Goal: Task Accomplishment & Management: Manage account settings

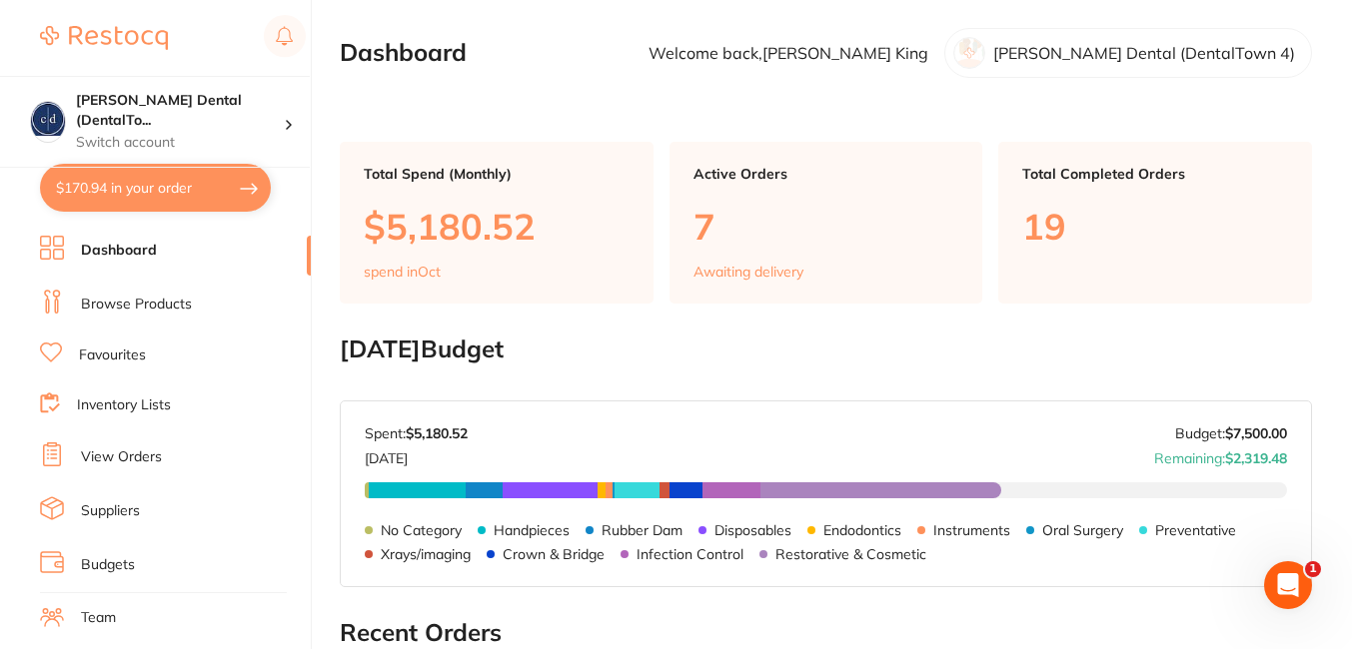
click at [126, 181] on button "$170.94 in your order" at bounding box center [155, 188] width 231 height 48
checkbox input "true"
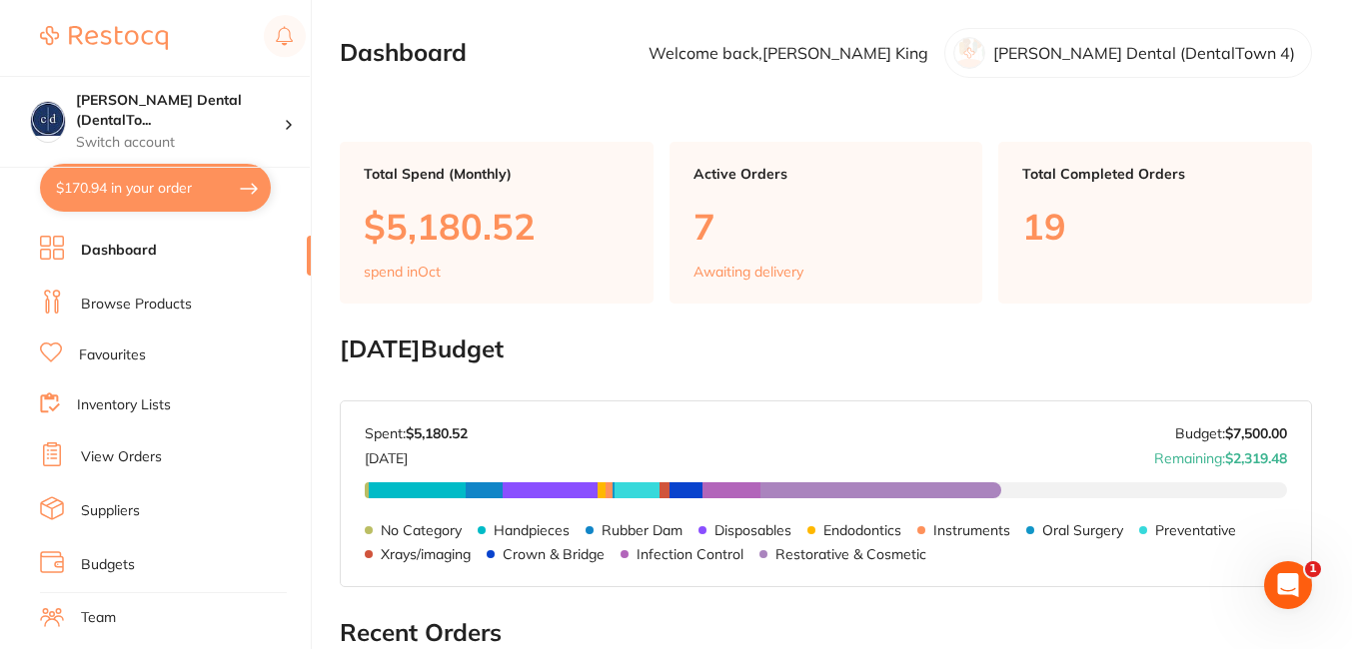
checkbox input "true"
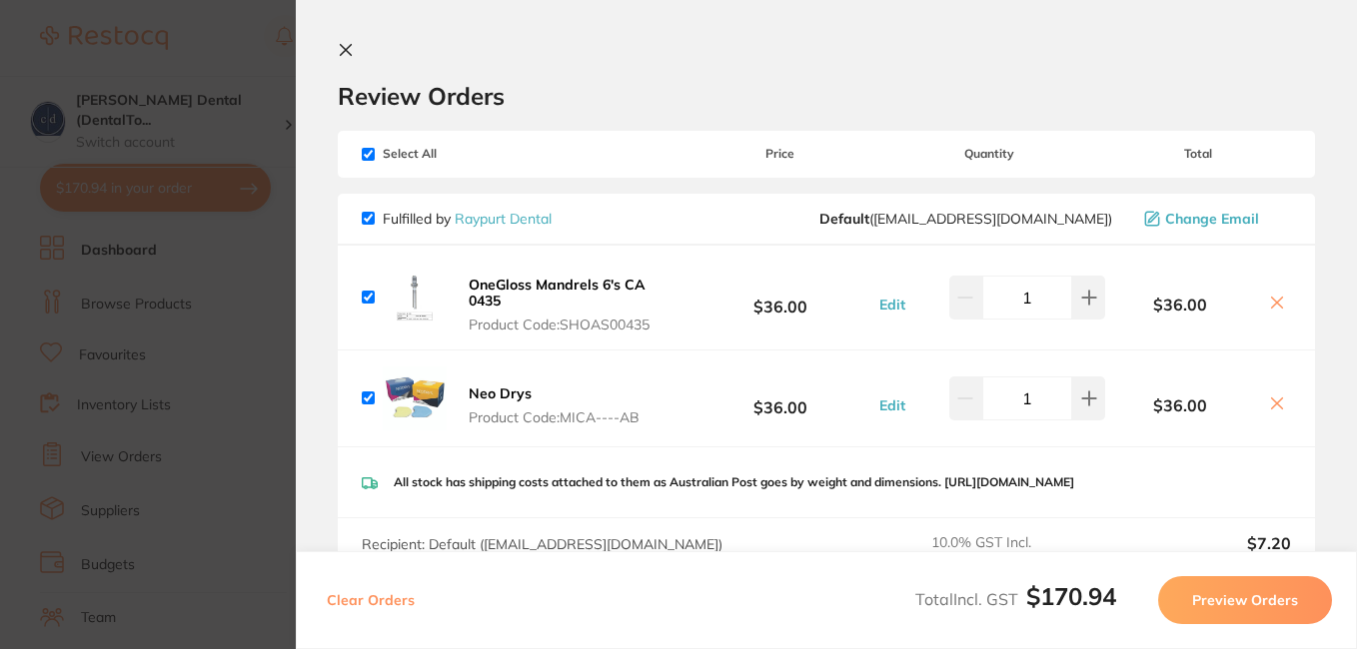
click at [353, 47] on icon at bounding box center [346, 50] width 16 height 16
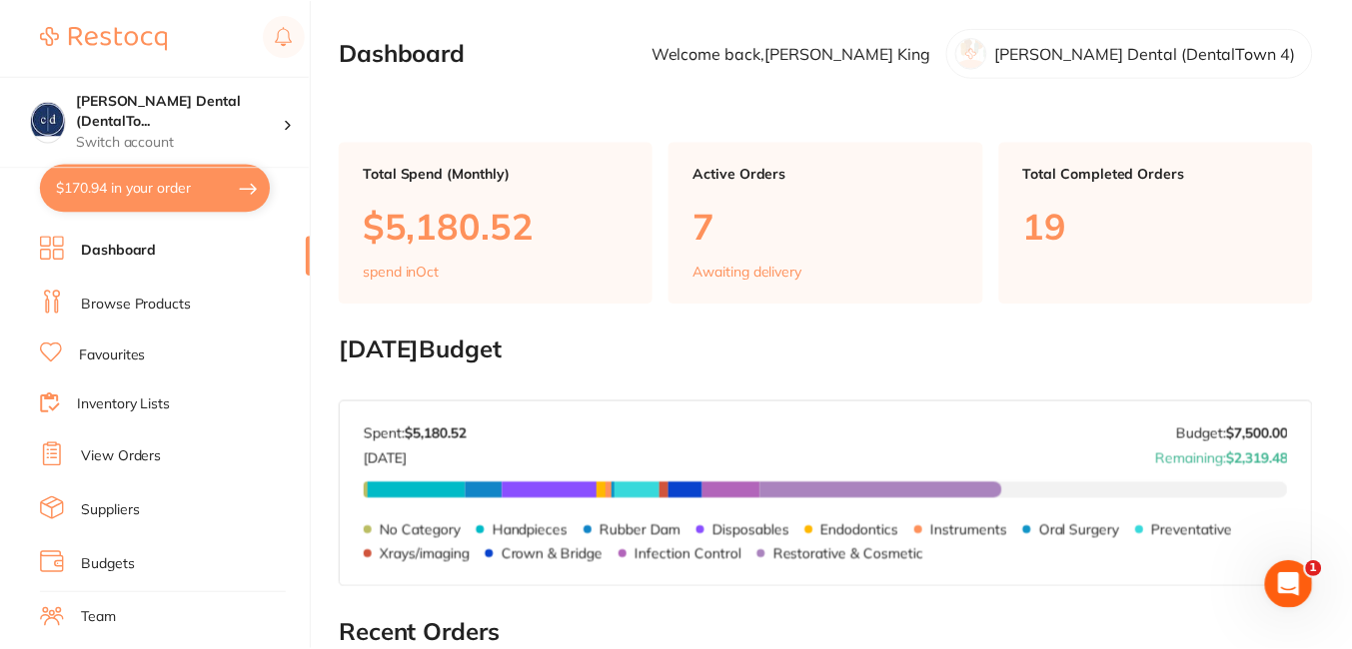
scroll to position [77, 0]
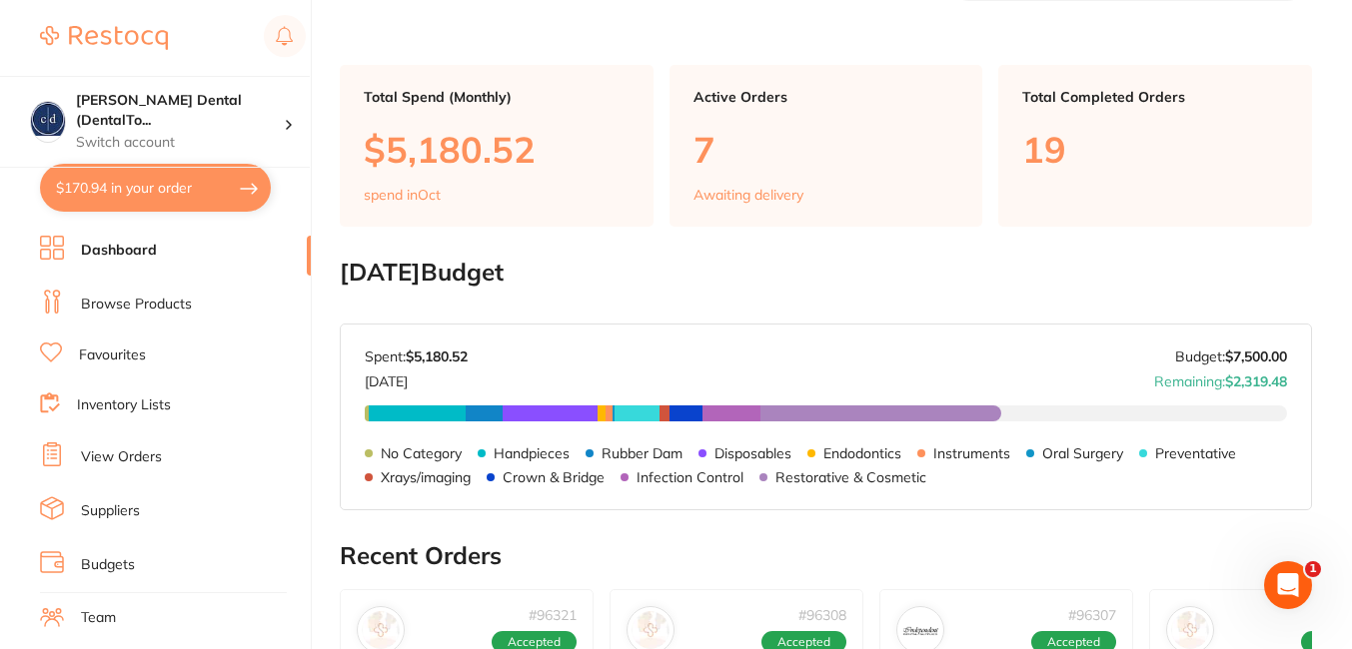
click at [143, 454] on link "View Orders" at bounding box center [121, 458] width 81 height 20
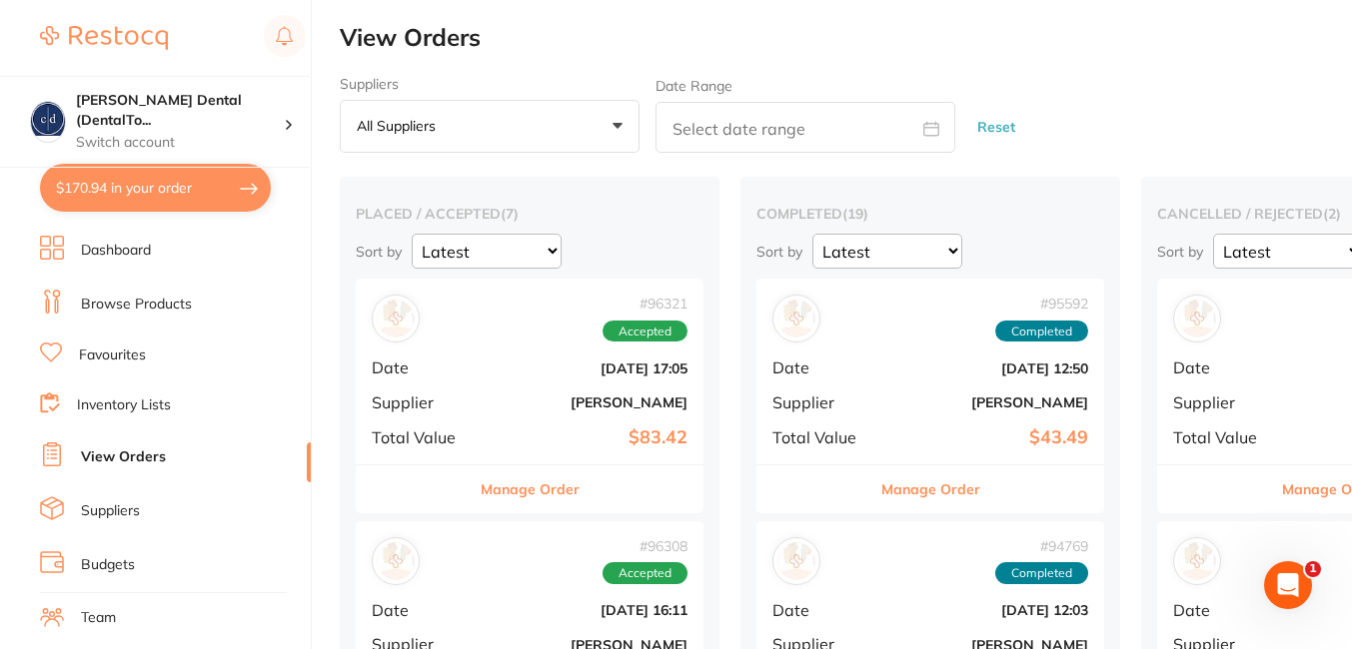
scroll to position [212, 0]
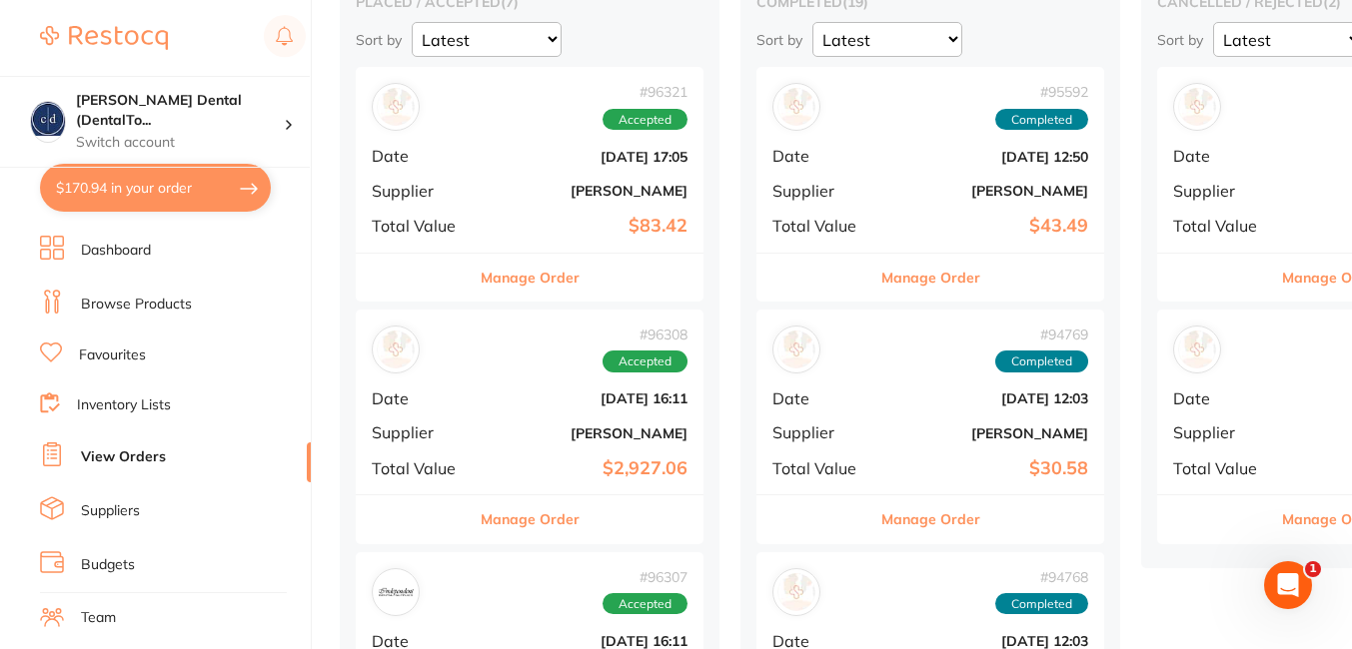
click at [529, 195] on b "[PERSON_NAME]" at bounding box center [588, 191] width 200 height 16
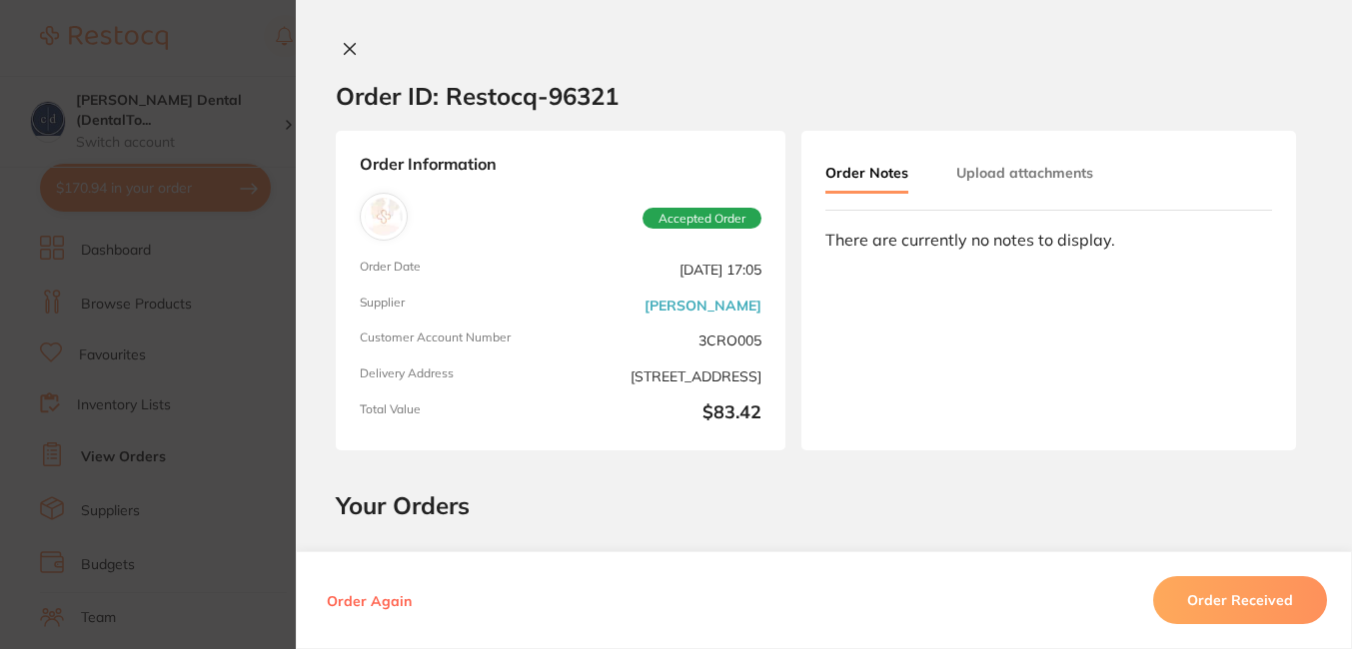
click at [343, 45] on icon at bounding box center [350, 49] width 16 height 16
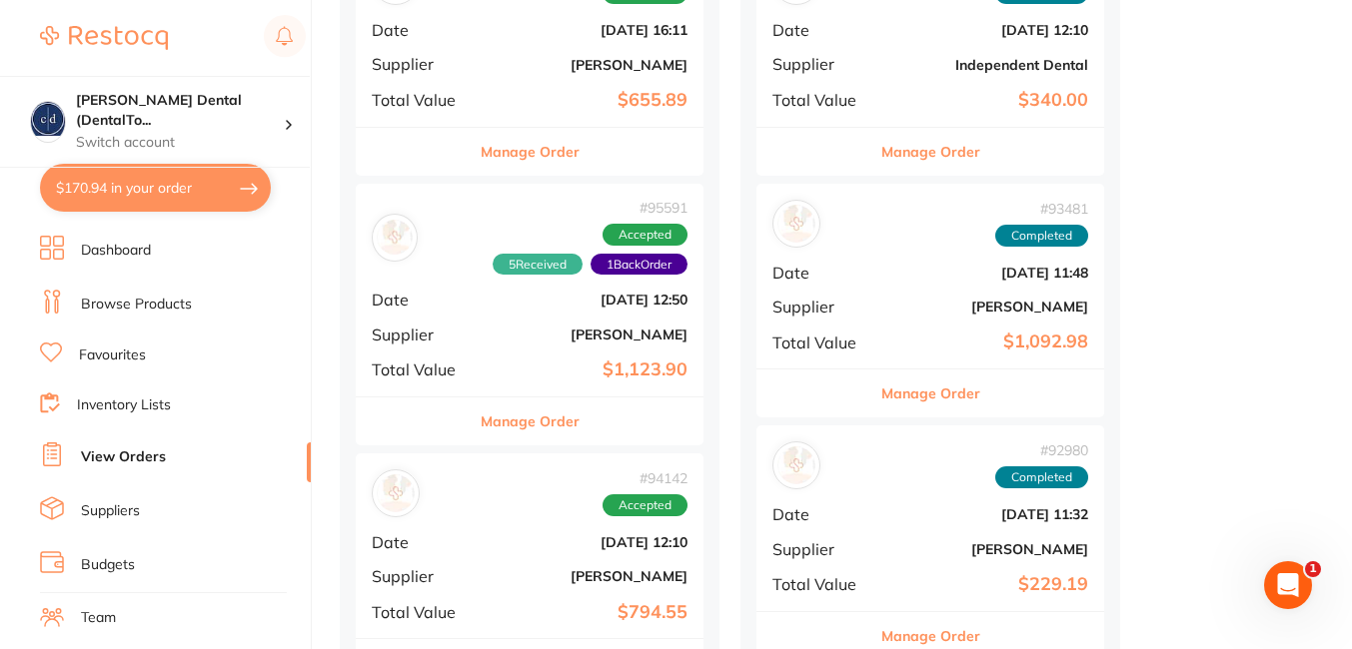
scroll to position [1405, 0]
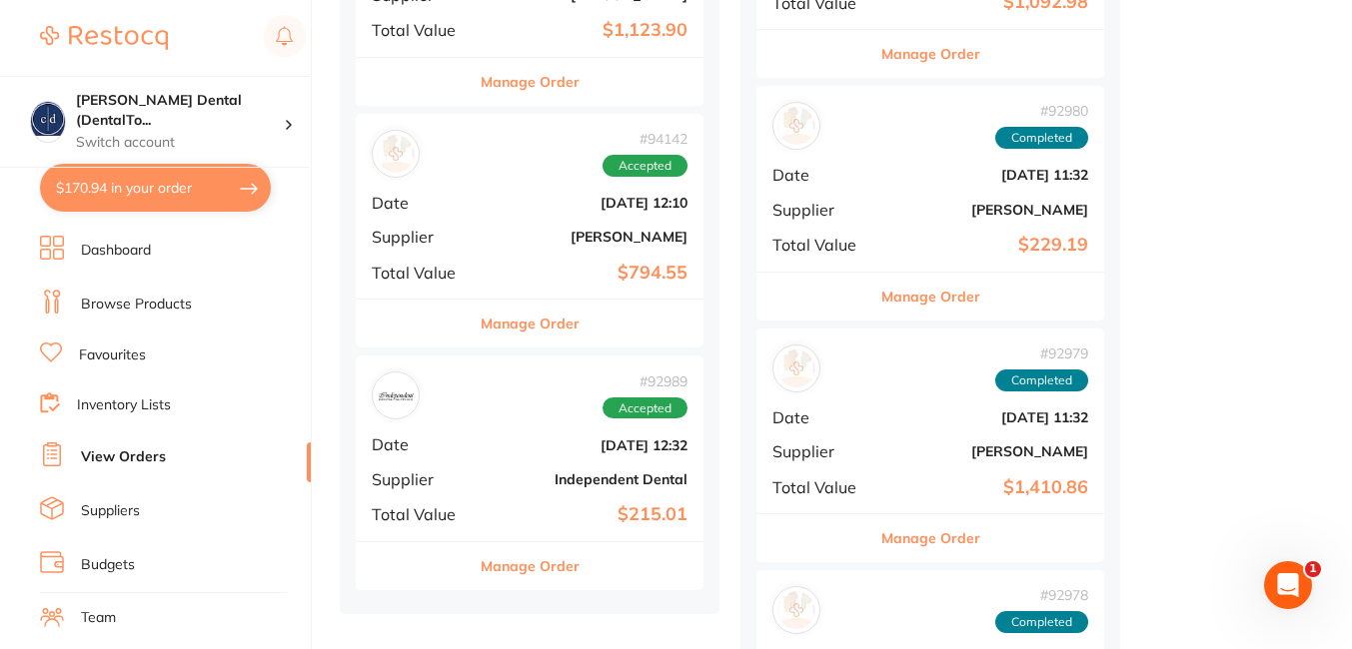
click at [473, 470] on div "# 92989 Accepted Date [DATE] 12:32 Supplier Independent Dental Total Value $215…" at bounding box center [530, 448] width 348 height 185
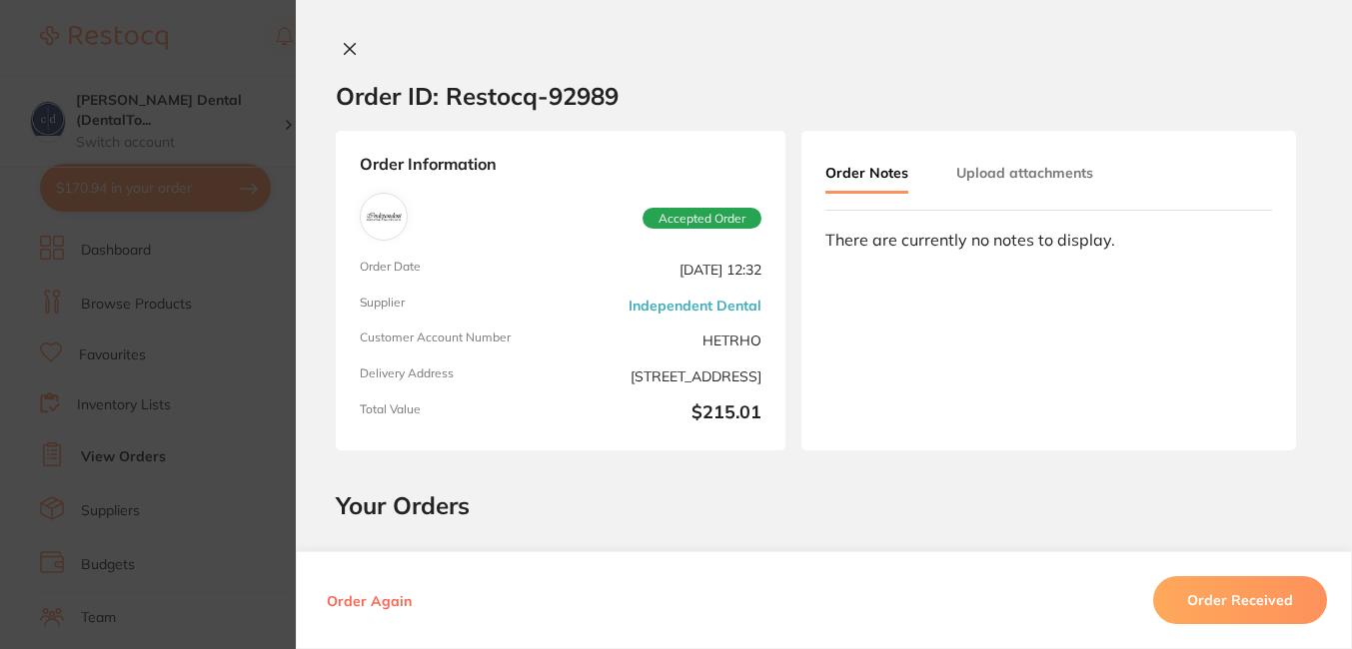
click at [342, 43] on icon at bounding box center [350, 49] width 16 height 16
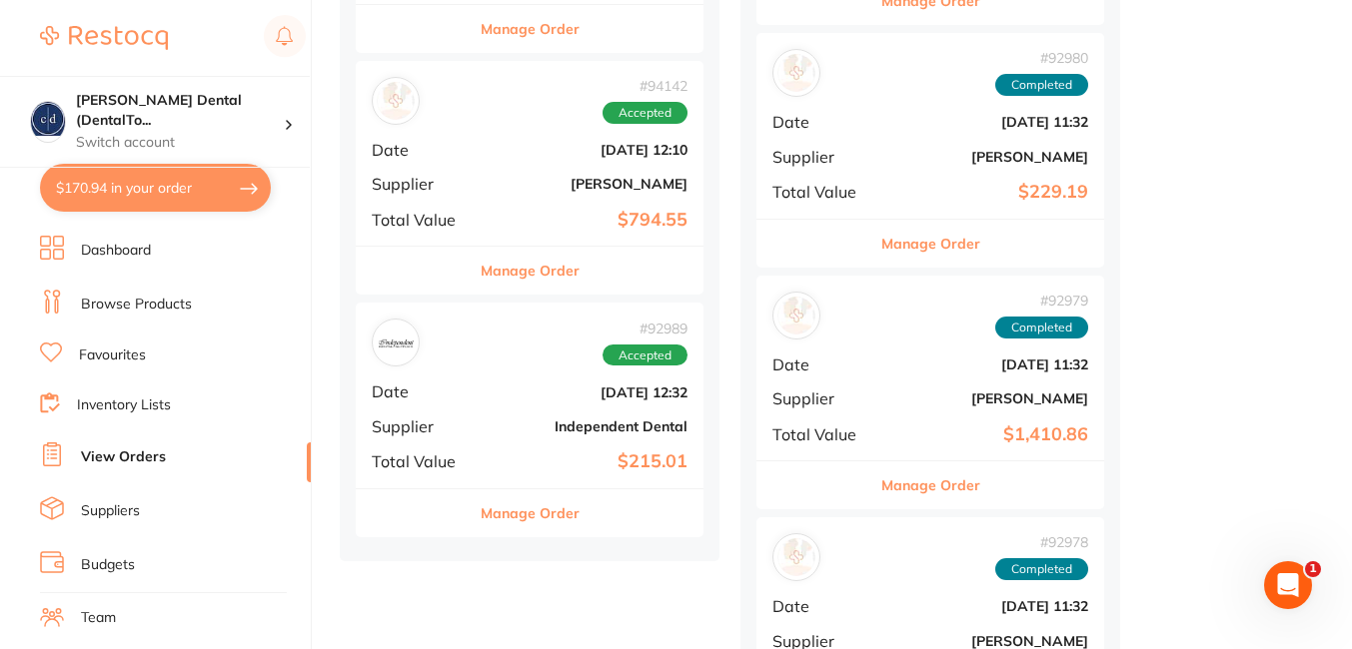
scroll to position [1337, 0]
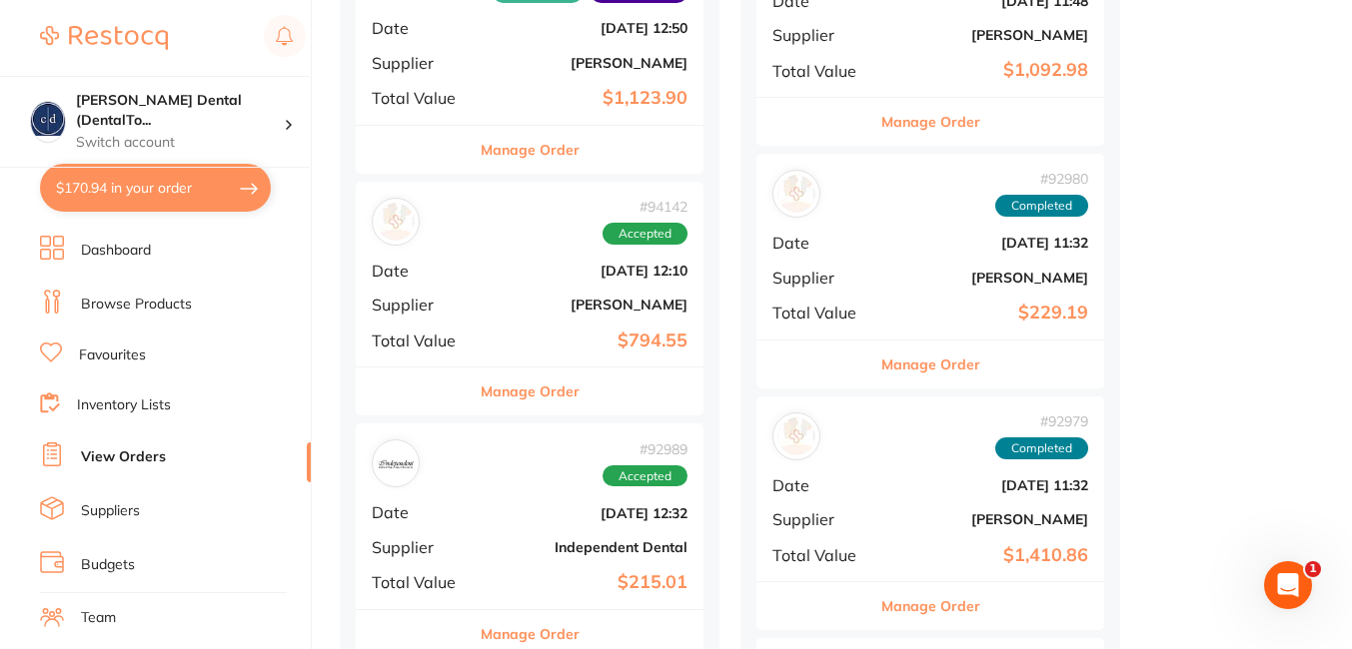
click at [513, 276] on b "[DATE] 12:10" at bounding box center [588, 271] width 200 height 16
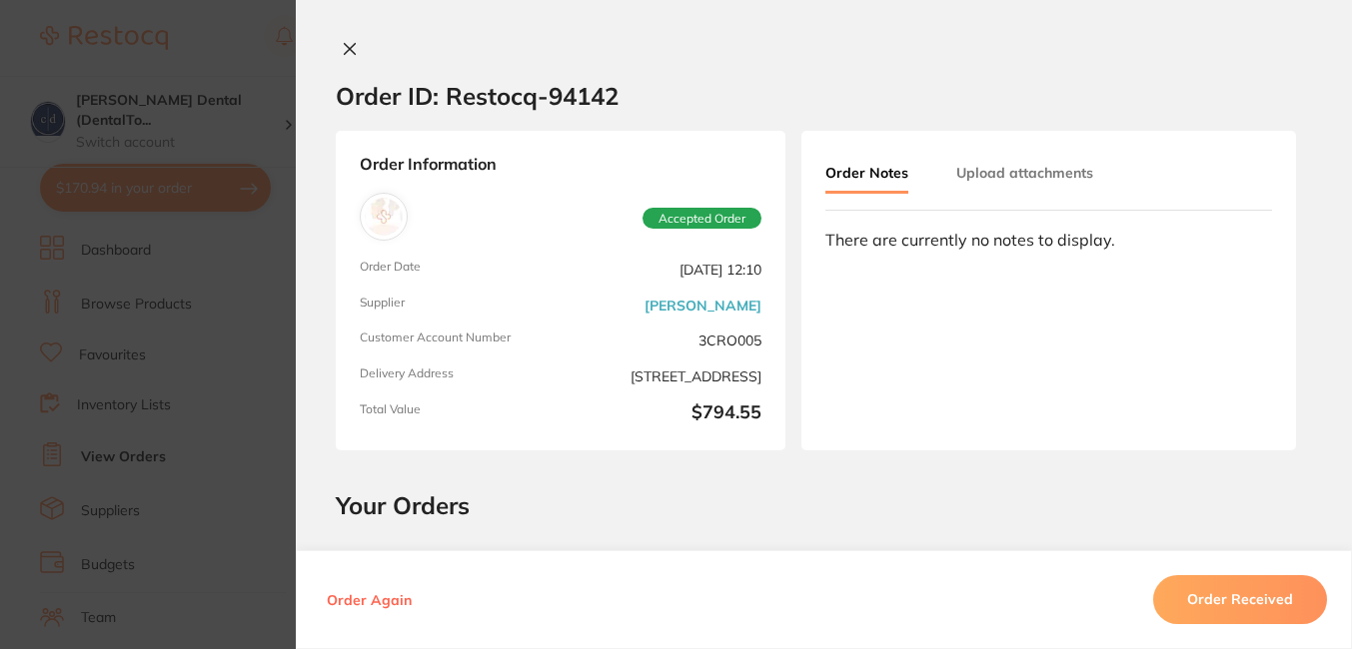
click at [1220, 586] on button "Order Received" at bounding box center [1240, 601] width 174 height 48
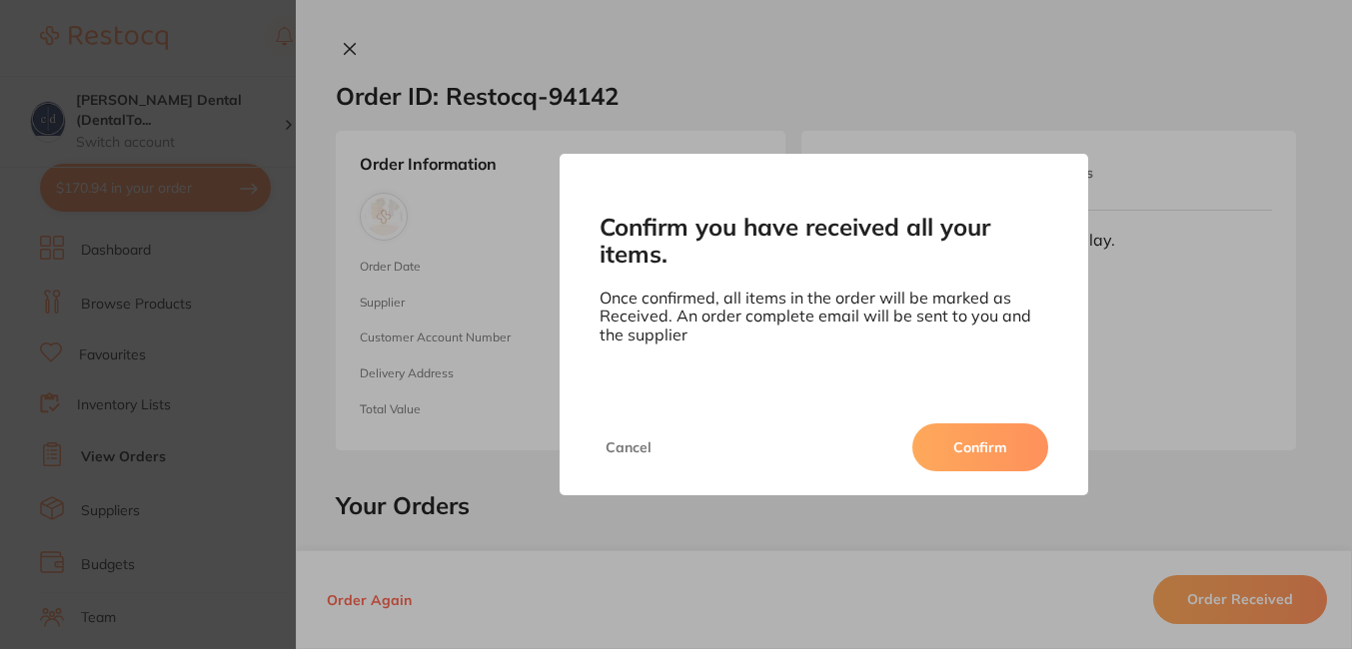
click at [985, 442] on button "Confirm" at bounding box center [980, 448] width 136 height 48
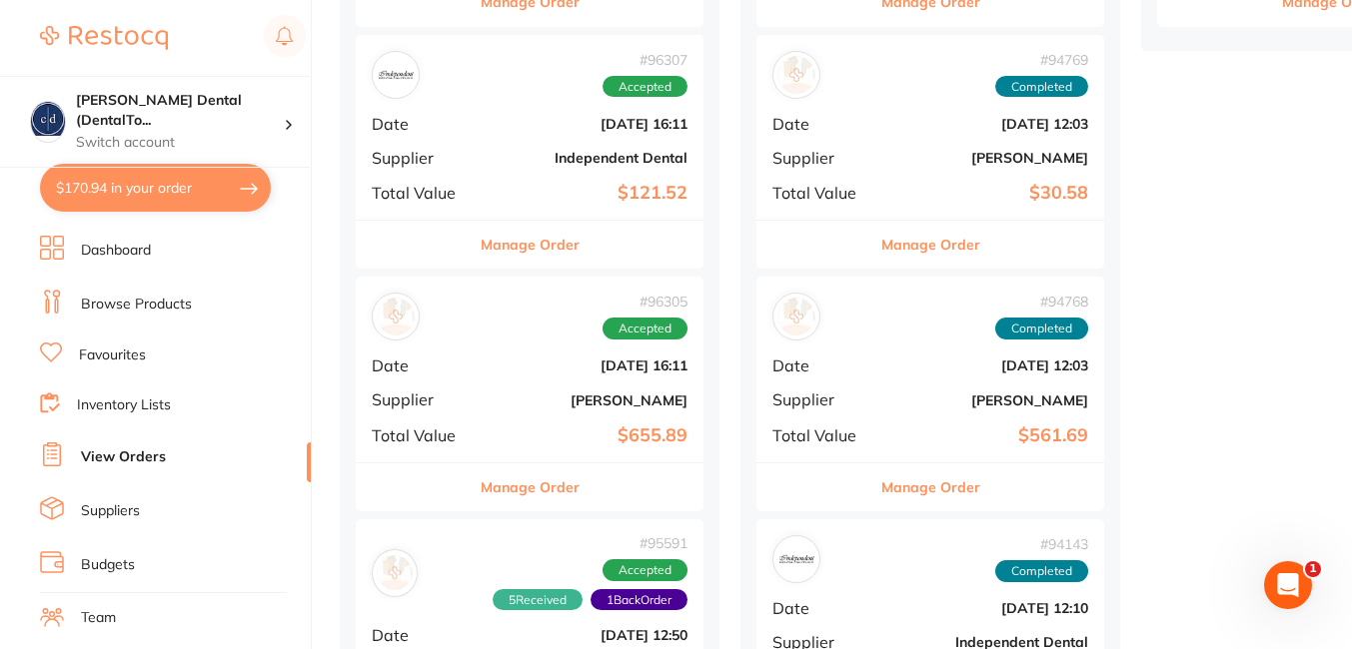
scroll to position [642, 0]
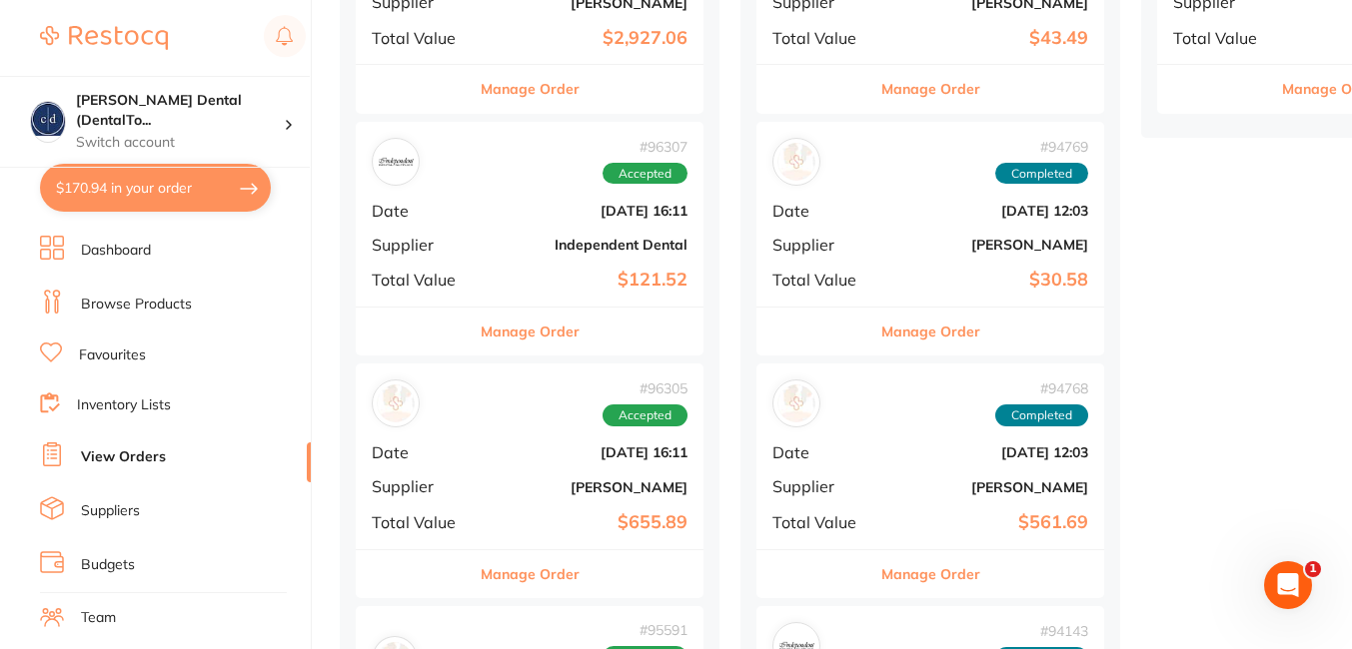
click at [524, 484] on b "[PERSON_NAME]" at bounding box center [588, 488] width 200 height 16
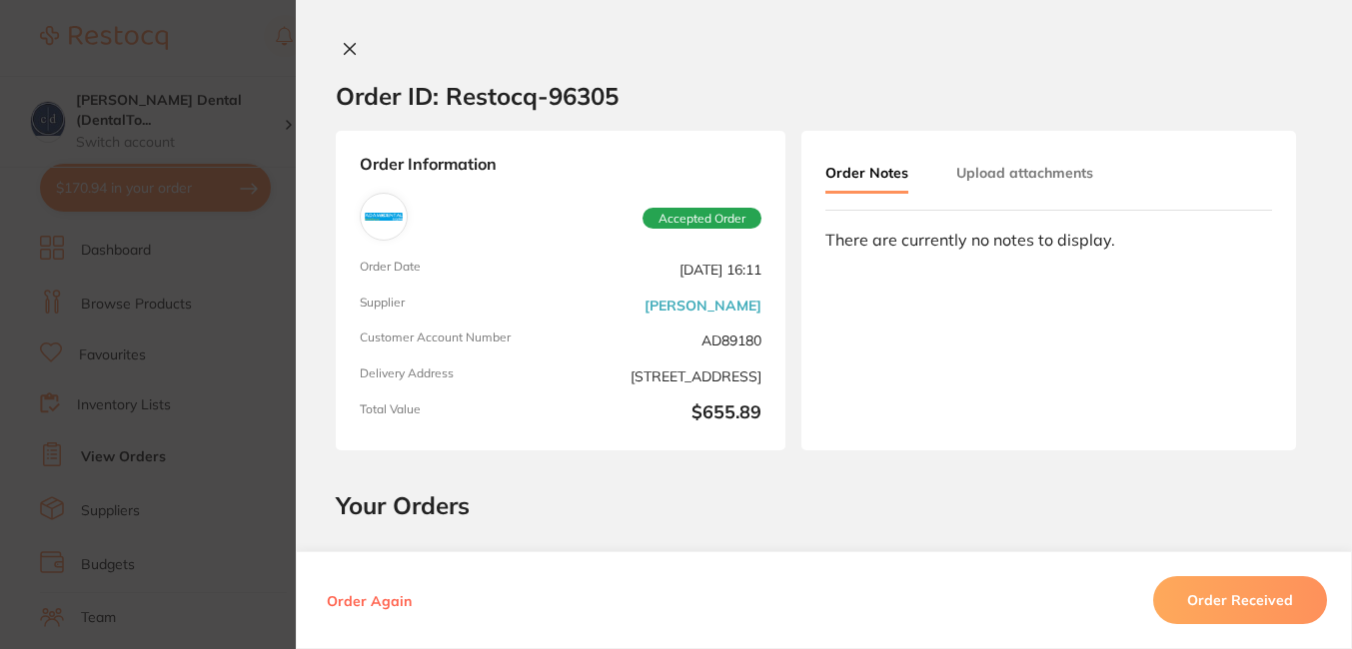
click at [347, 44] on icon at bounding box center [350, 49] width 16 height 16
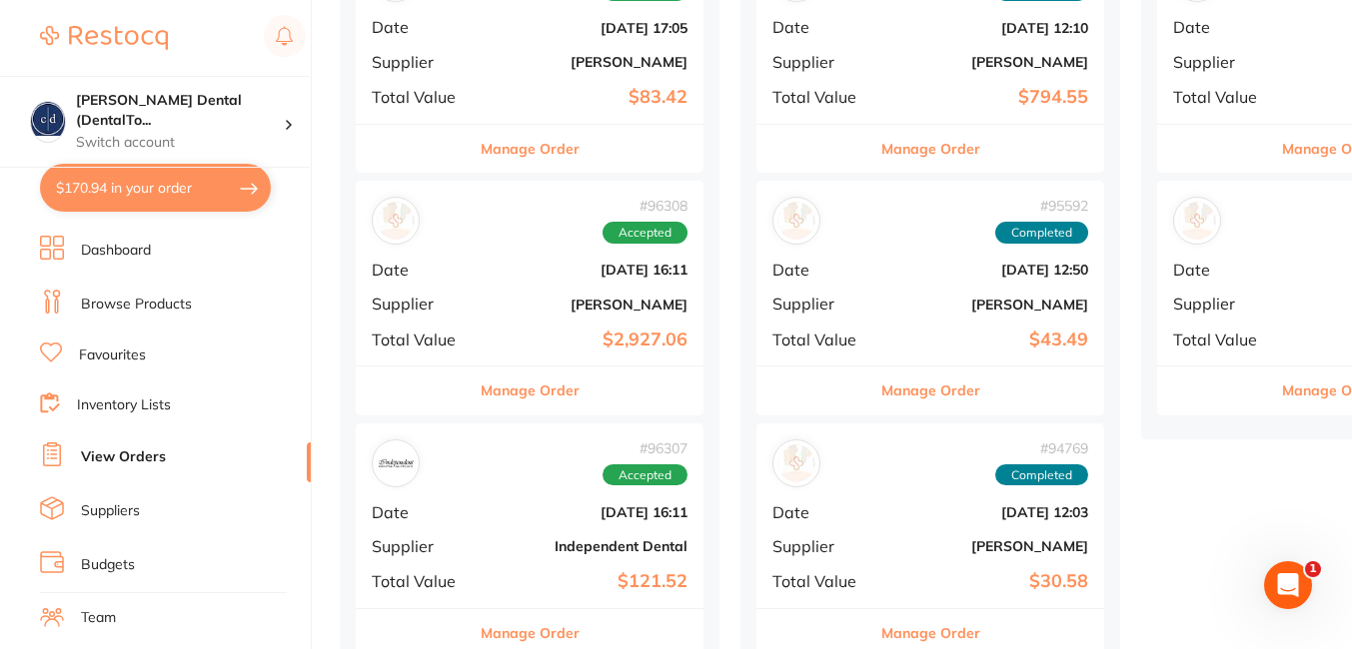
scroll to position [206, 0]
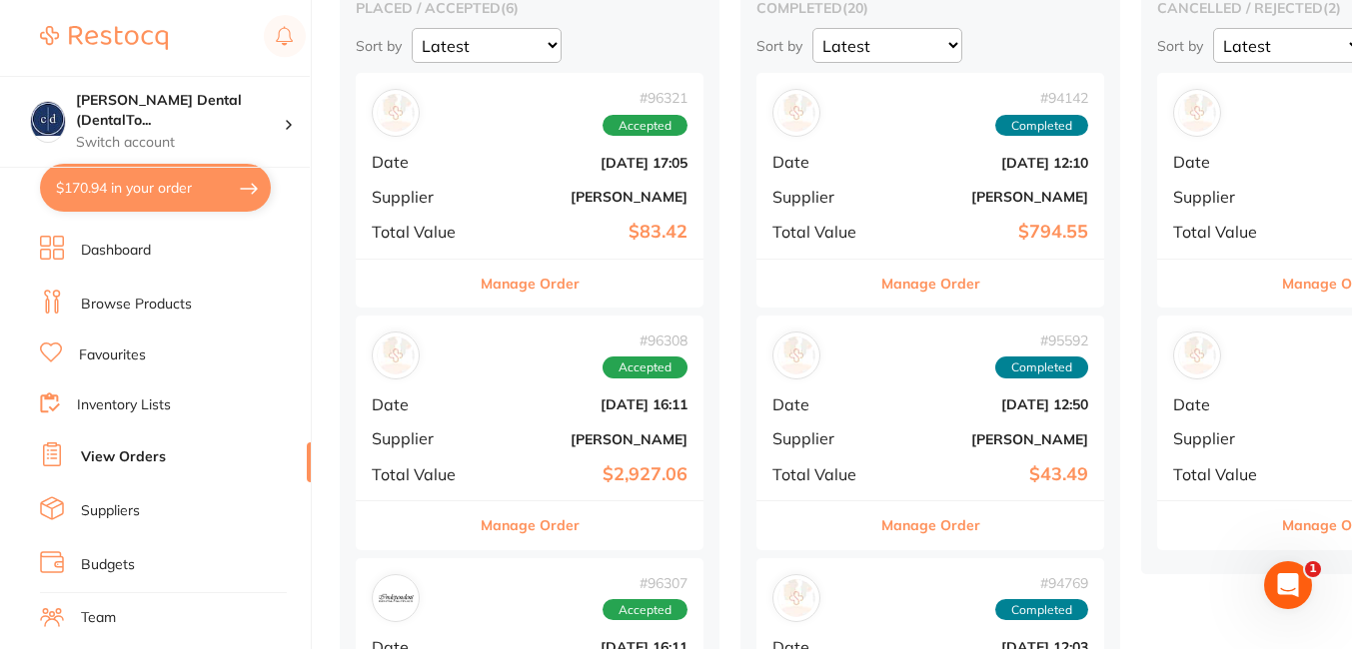
click at [506, 414] on div "# 96308 Accepted Date [DATE] 16:11 Supplier [PERSON_NAME] Total Value $2,927.06" at bounding box center [530, 408] width 348 height 185
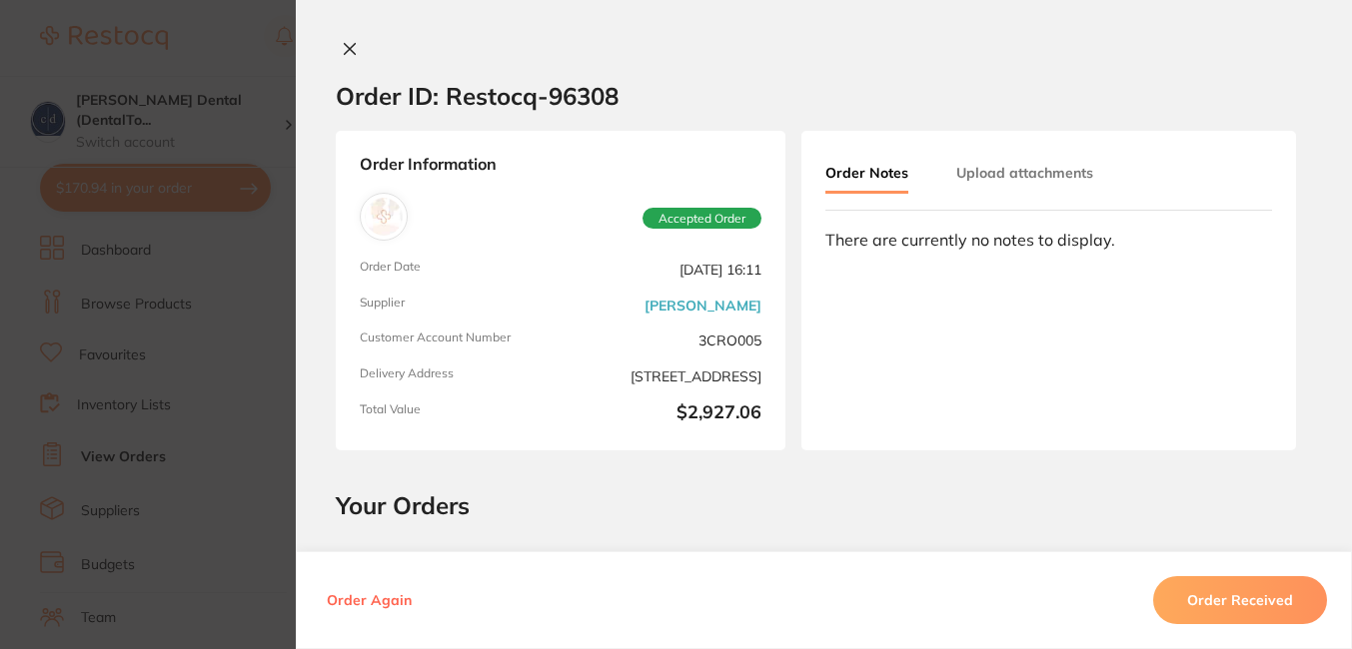
click at [344, 41] on icon at bounding box center [350, 49] width 16 height 16
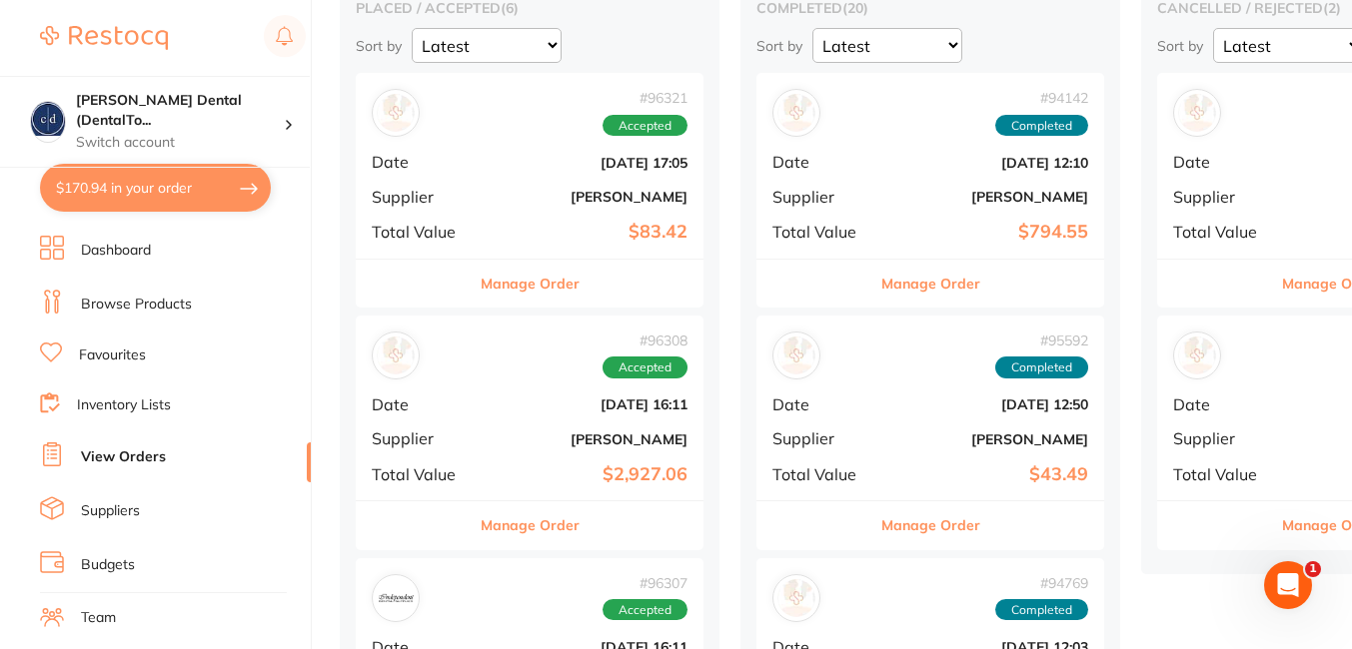
click at [129, 298] on link "Browse Products" at bounding box center [136, 305] width 111 height 20
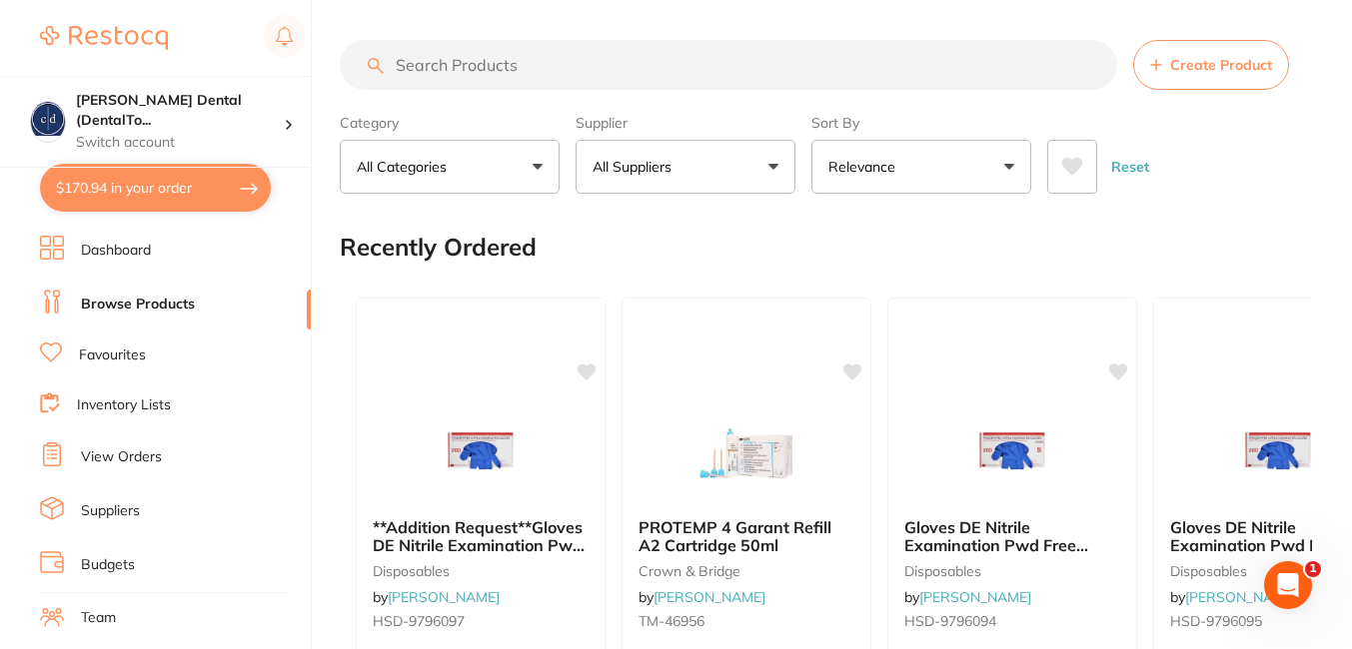
click at [664, 173] on p "All Suppliers" at bounding box center [636, 167] width 87 height 20
type input "[PERSON_NAME]"
click at [1135, 240] on div "Recently Ordered" at bounding box center [826, 247] width 972 height 67
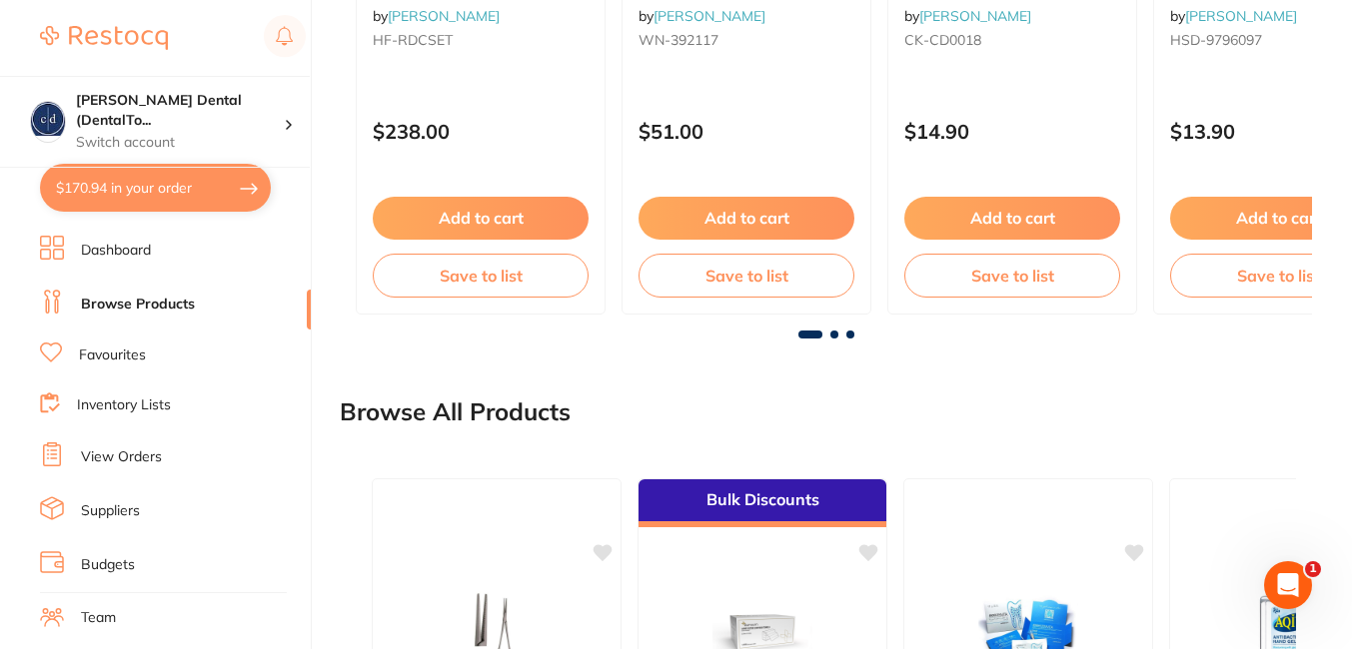
scroll to position [1045, 0]
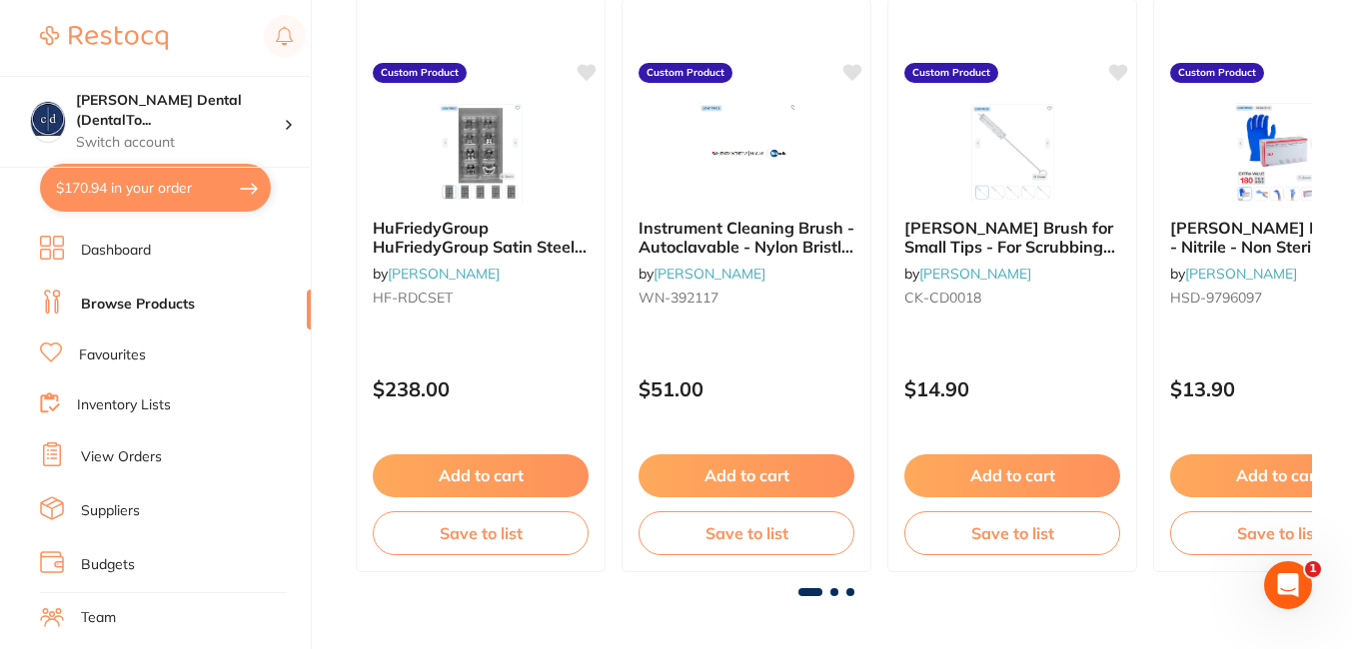
click at [832, 597] on span at bounding box center [834, 593] width 8 height 8
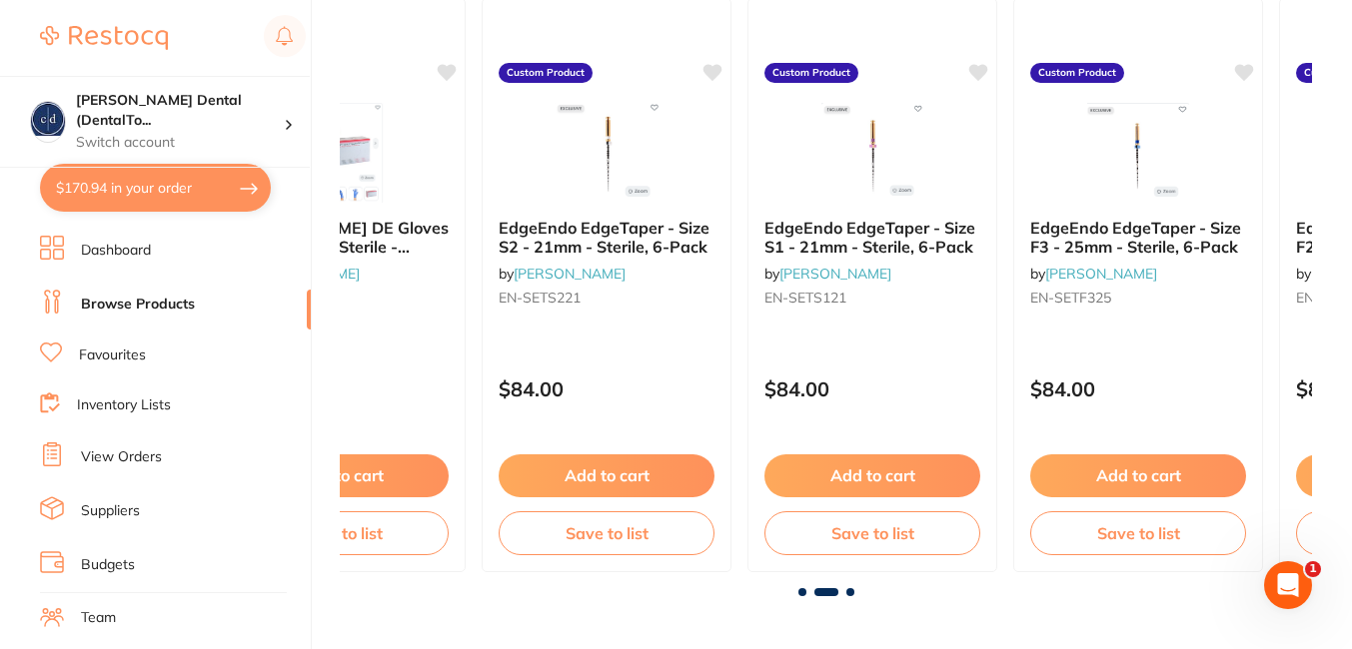
scroll to position [0, 972]
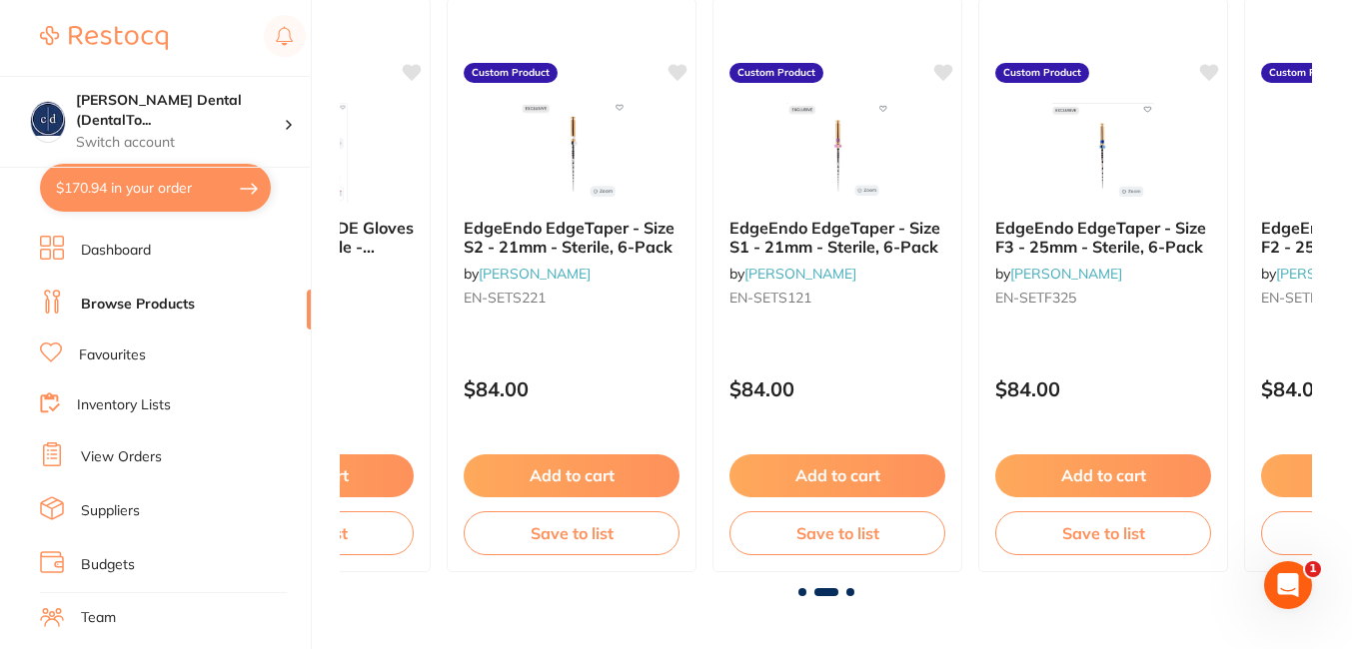
click at [851, 590] on span at bounding box center [850, 593] width 8 height 8
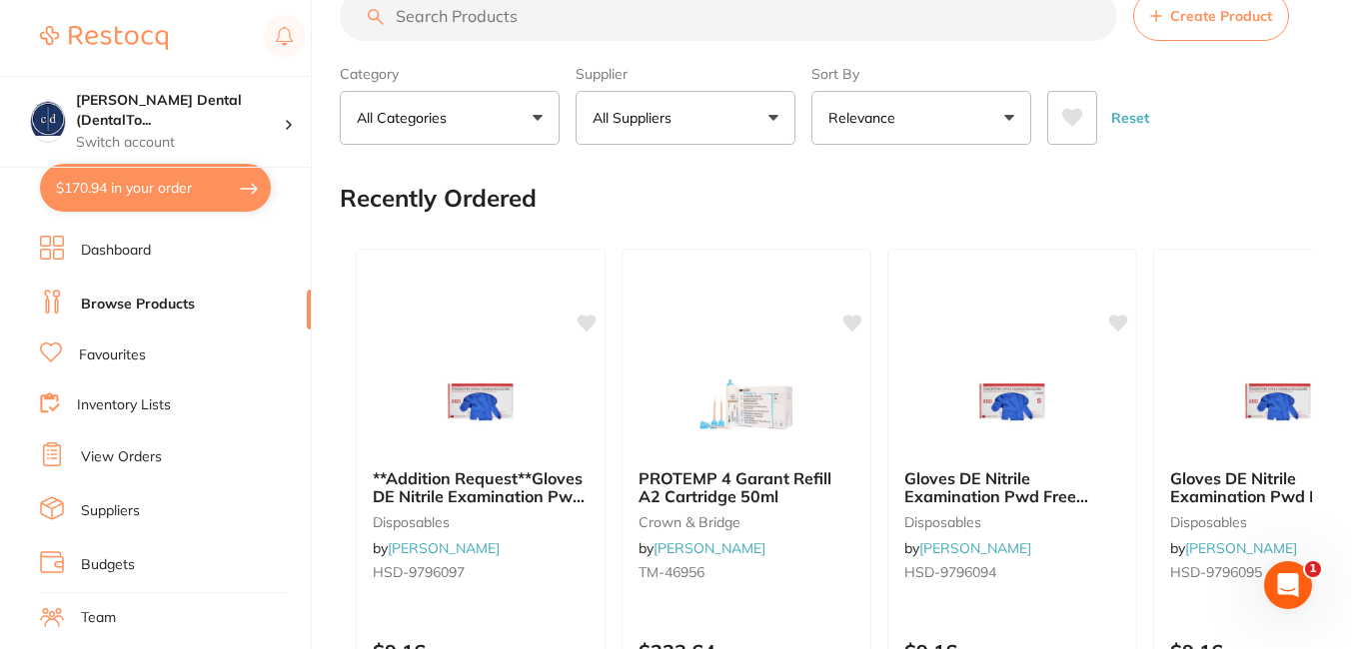
scroll to position [0, 0]
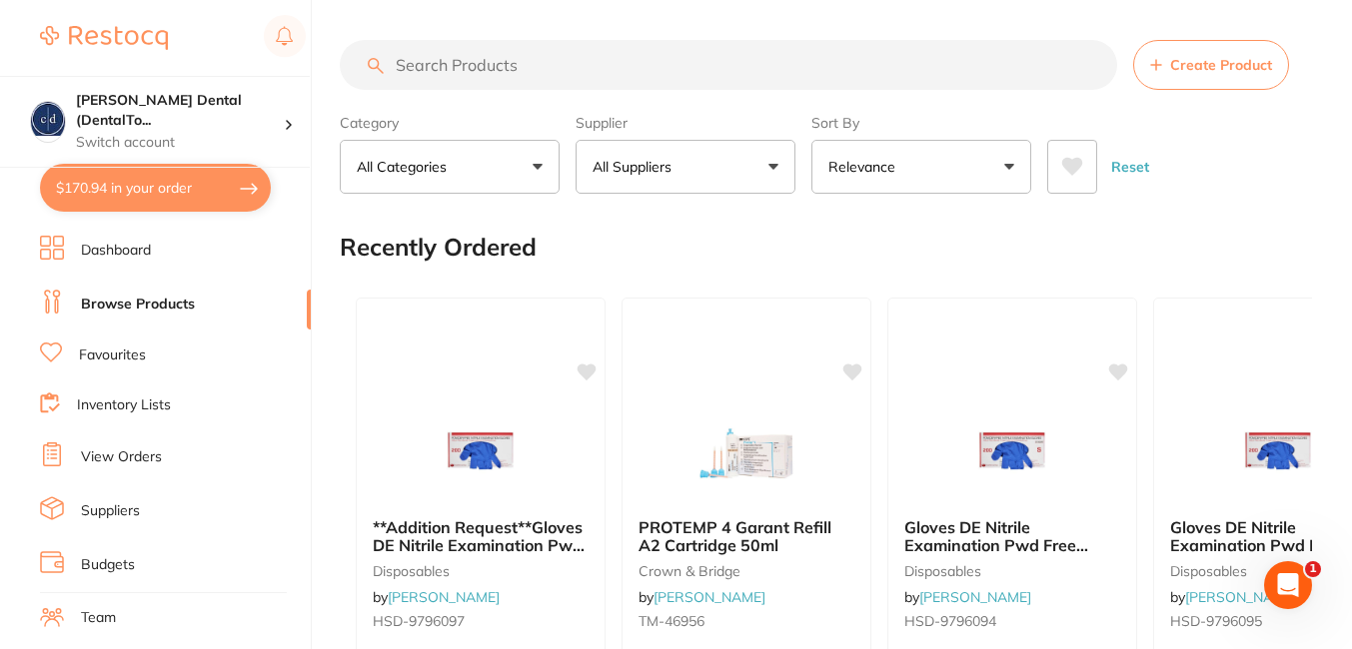
click at [679, 76] on input "search" at bounding box center [728, 65] width 777 height 50
click at [771, 164] on button "All Suppliers" at bounding box center [686, 167] width 220 height 54
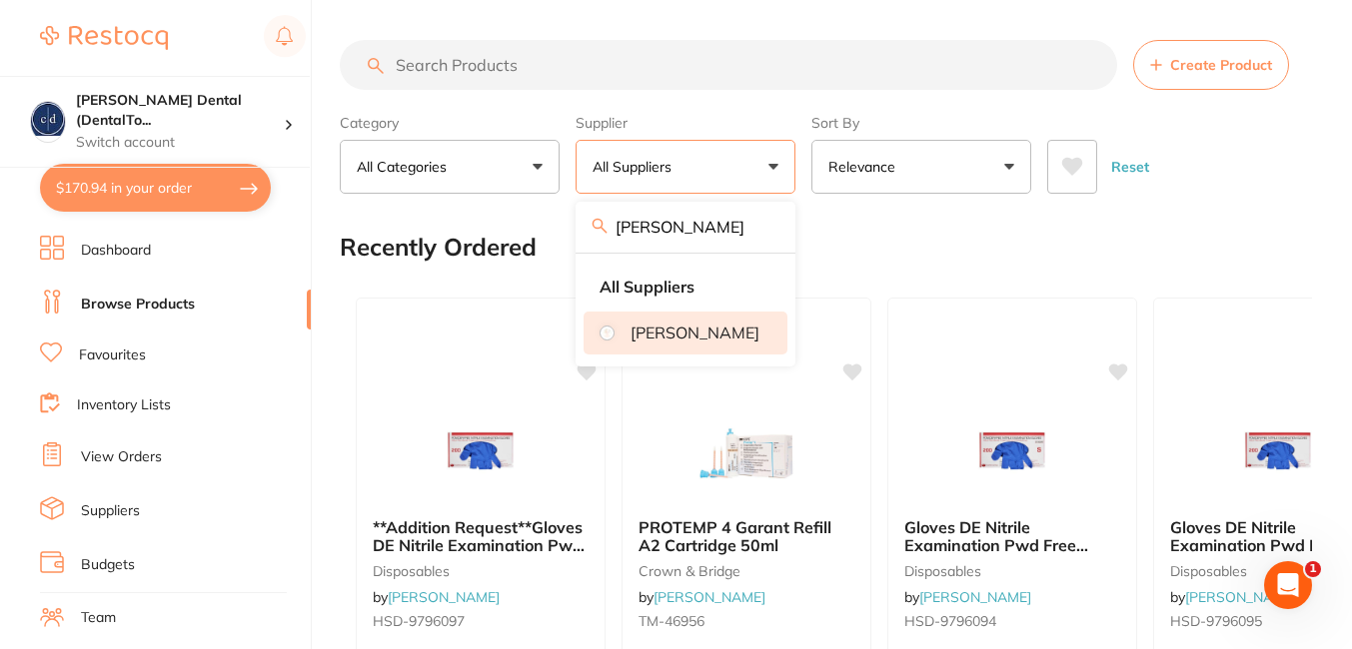
click at [670, 334] on p "[PERSON_NAME]" at bounding box center [695, 333] width 129 height 18
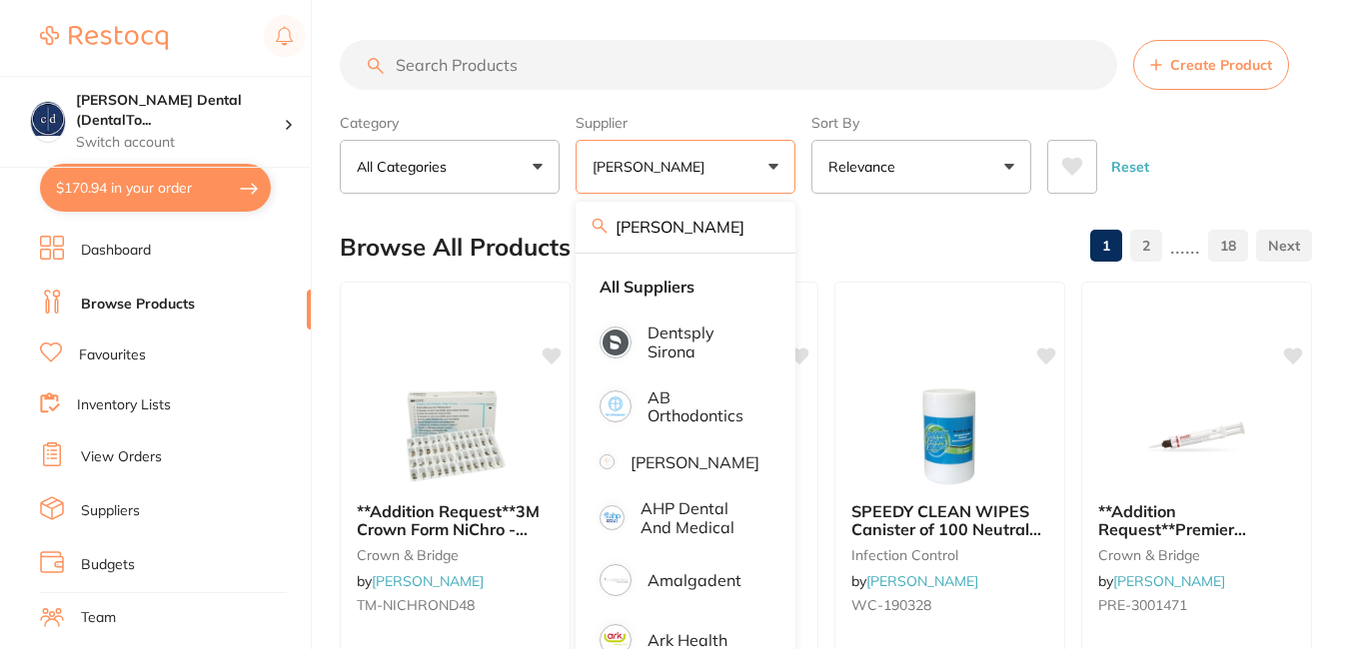
click at [1310, 101] on section "Create Product Category All Categories All Categories anaesthetic articulating …" at bounding box center [826, 117] width 972 height 154
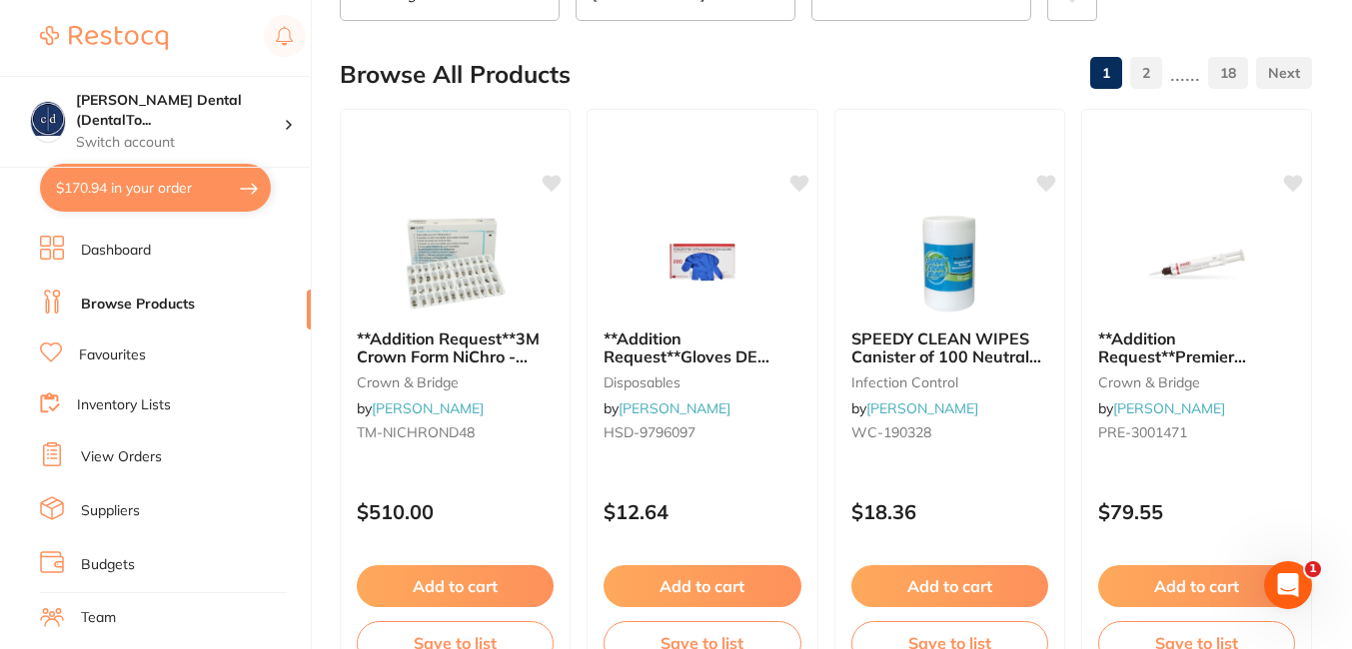
scroll to position [200, 0]
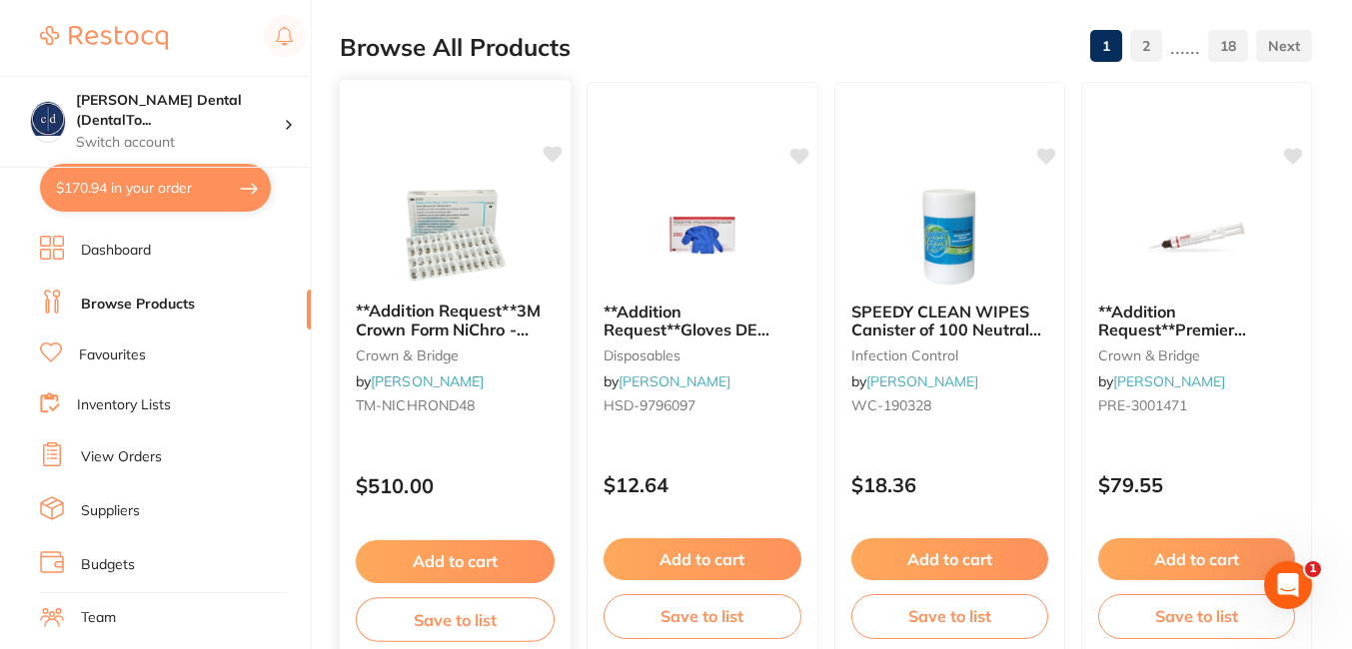
click at [434, 555] on button "Add to cart" at bounding box center [455, 562] width 199 height 43
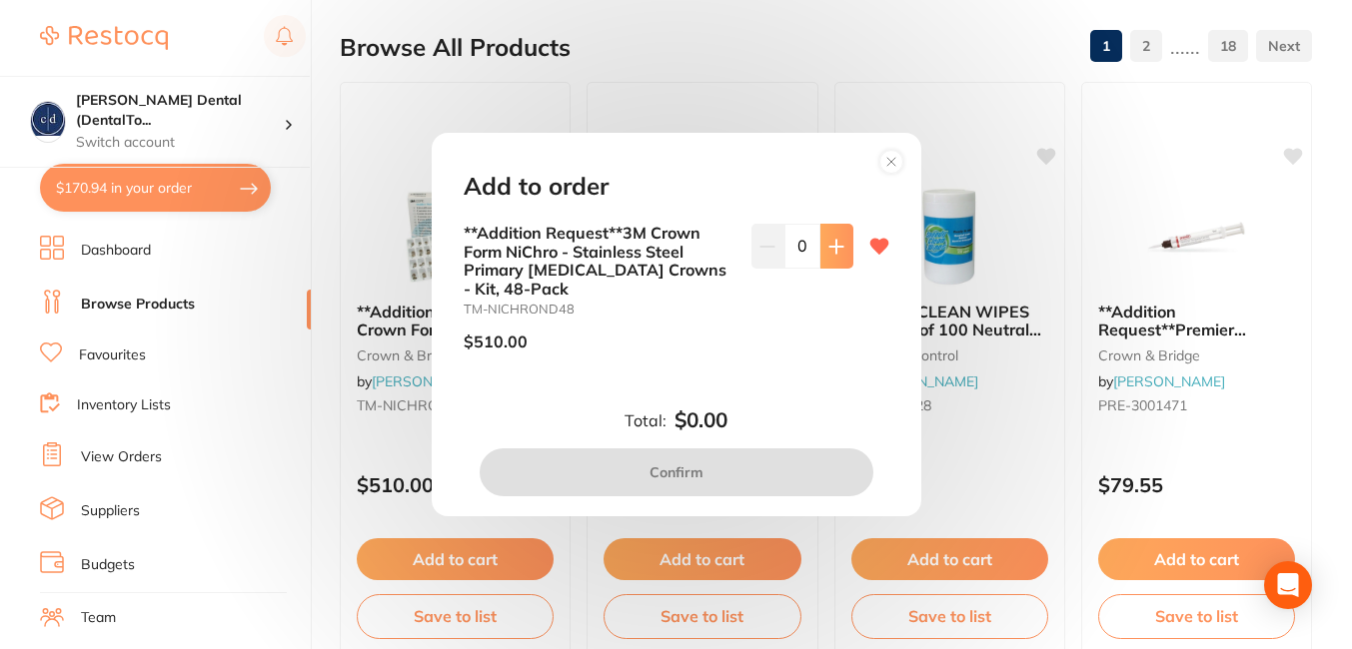
click at [835, 249] on icon at bounding box center [836, 247] width 16 height 16
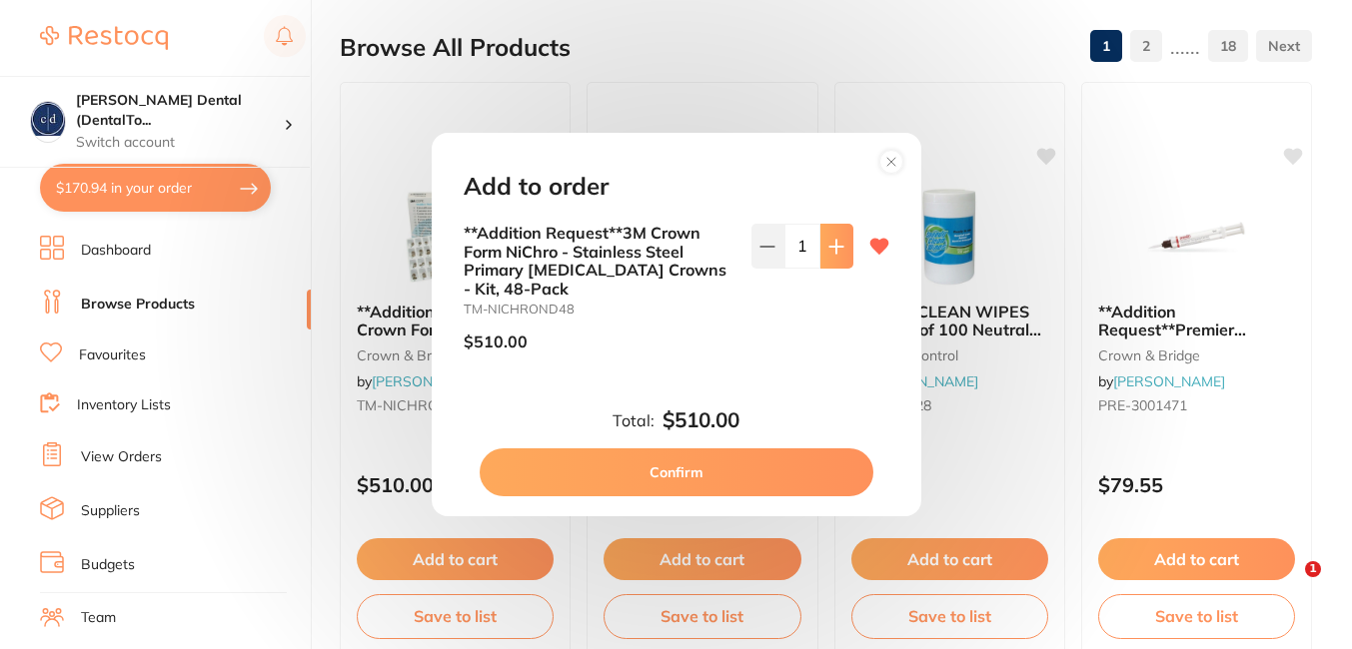
type input "1"
click at [687, 478] on button "Confirm" at bounding box center [677, 473] width 394 height 48
checkbox input "false"
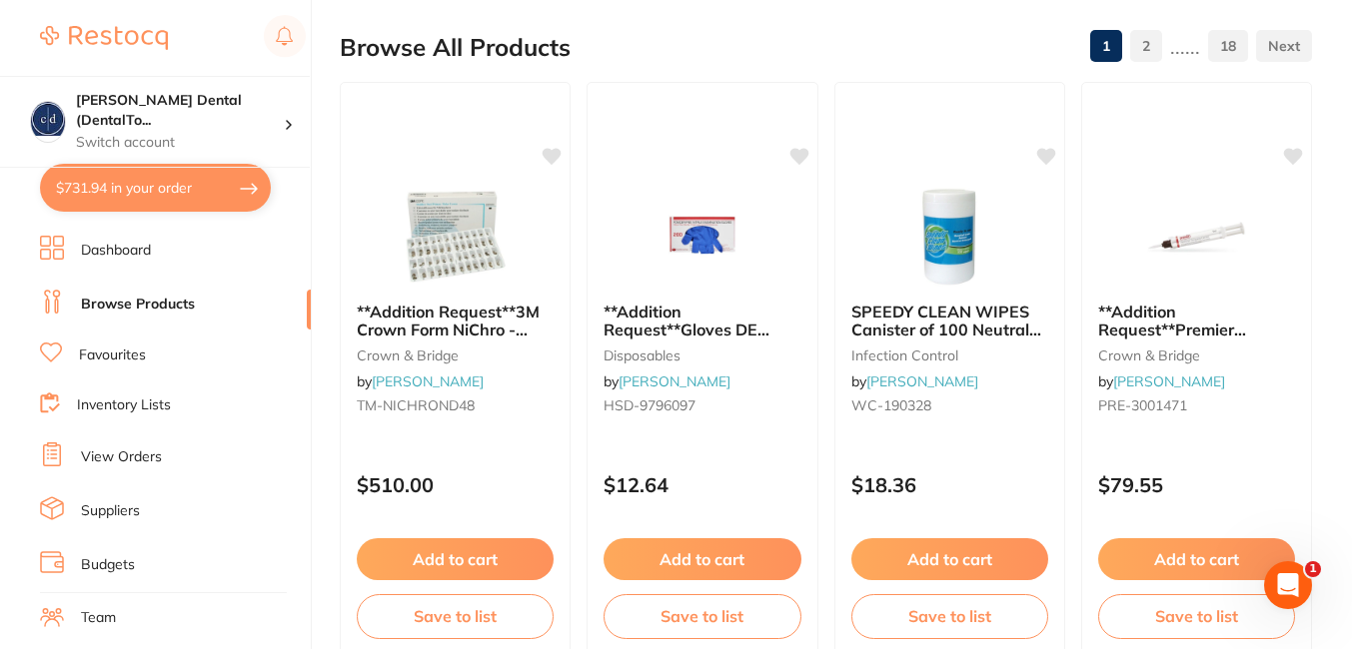
click at [120, 253] on link "Dashboard" at bounding box center [116, 251] width 70 height 20
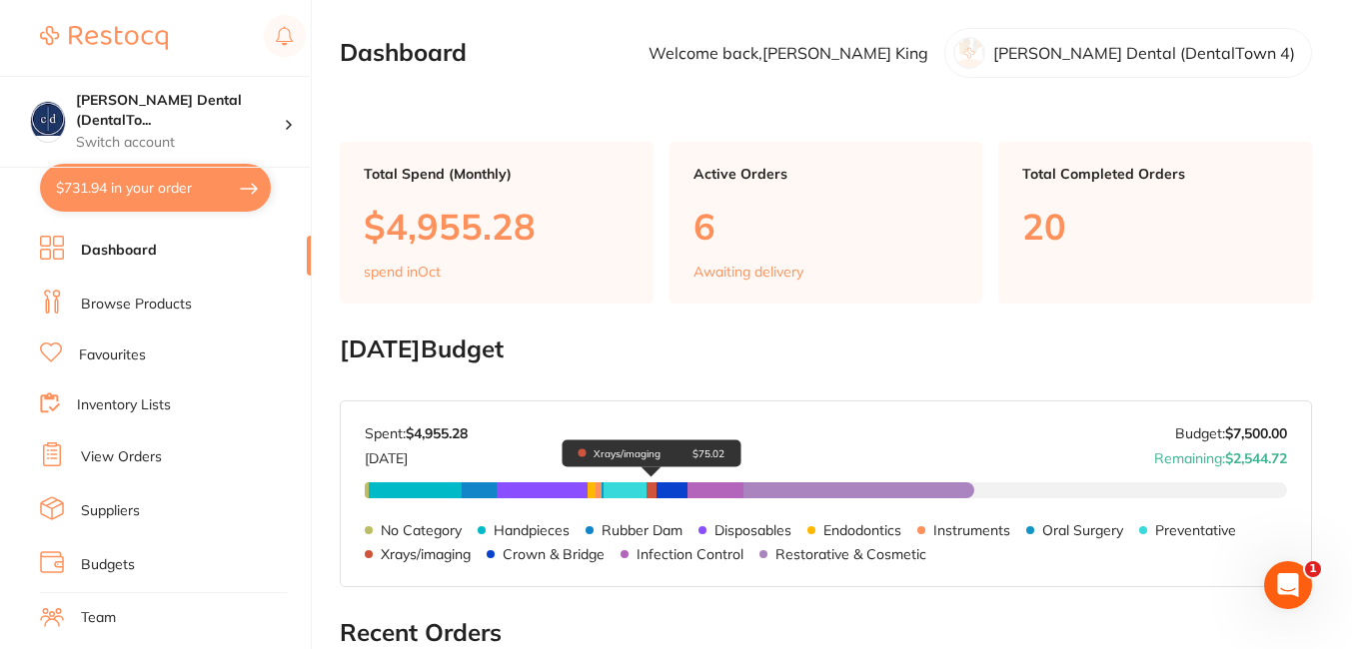
click at [650, 489] on span "Xrays/imaging $75.02" at bounding box center [650, 491] width 9 height 16
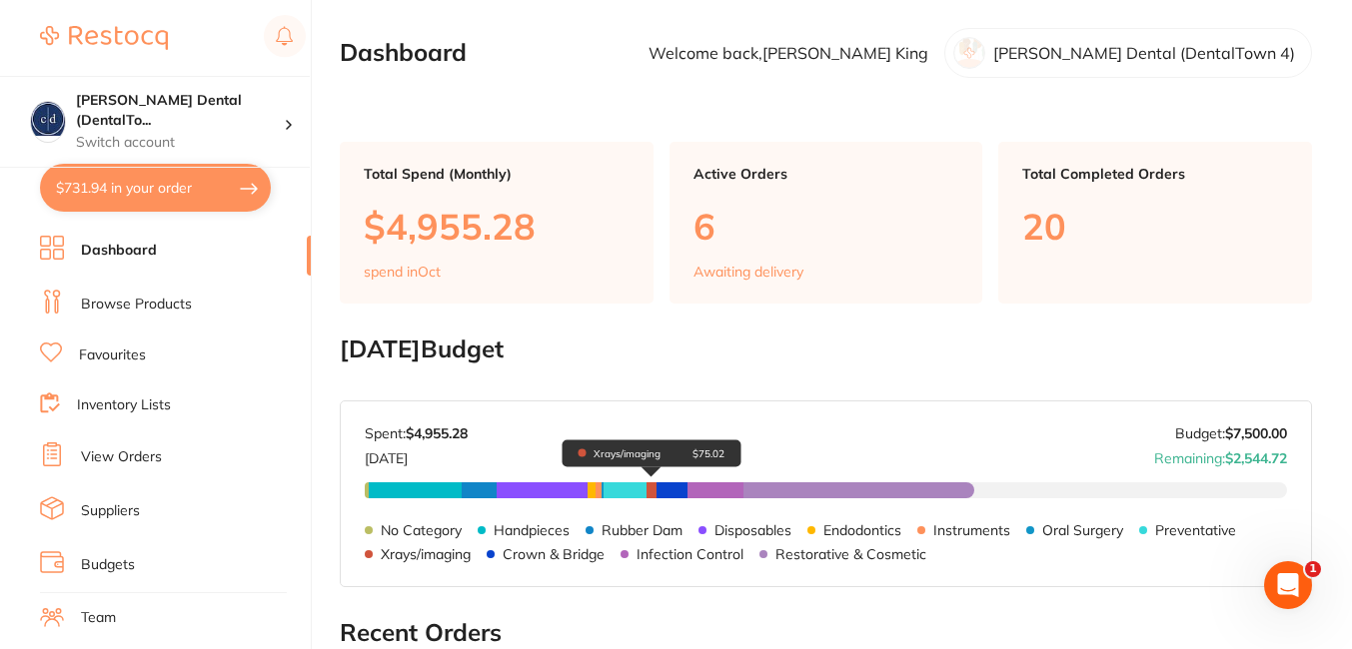
click at [650, 489] on span "Xrays/imaging $75.02" at bounding box center [650, 491] width 9 height 16
click at [131, 458] on link "View Orders" at bounding box center [121, 458] width 81 height 20
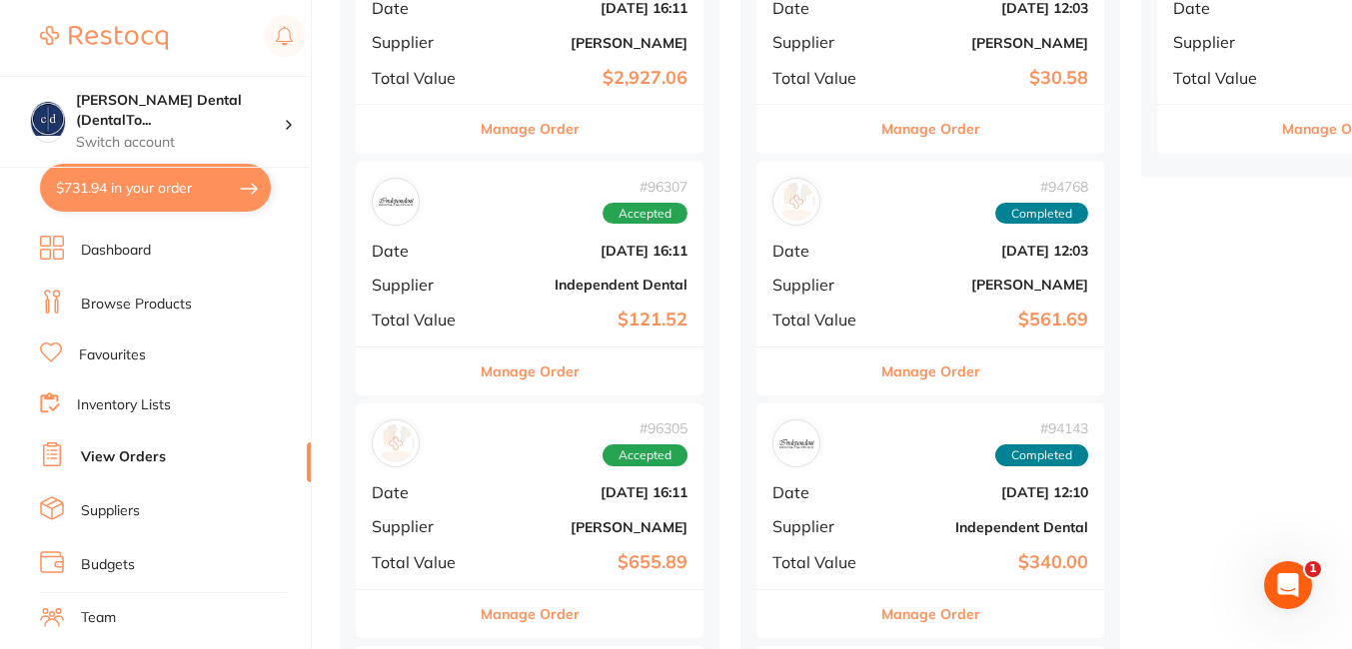
scroll to position [611, 0]
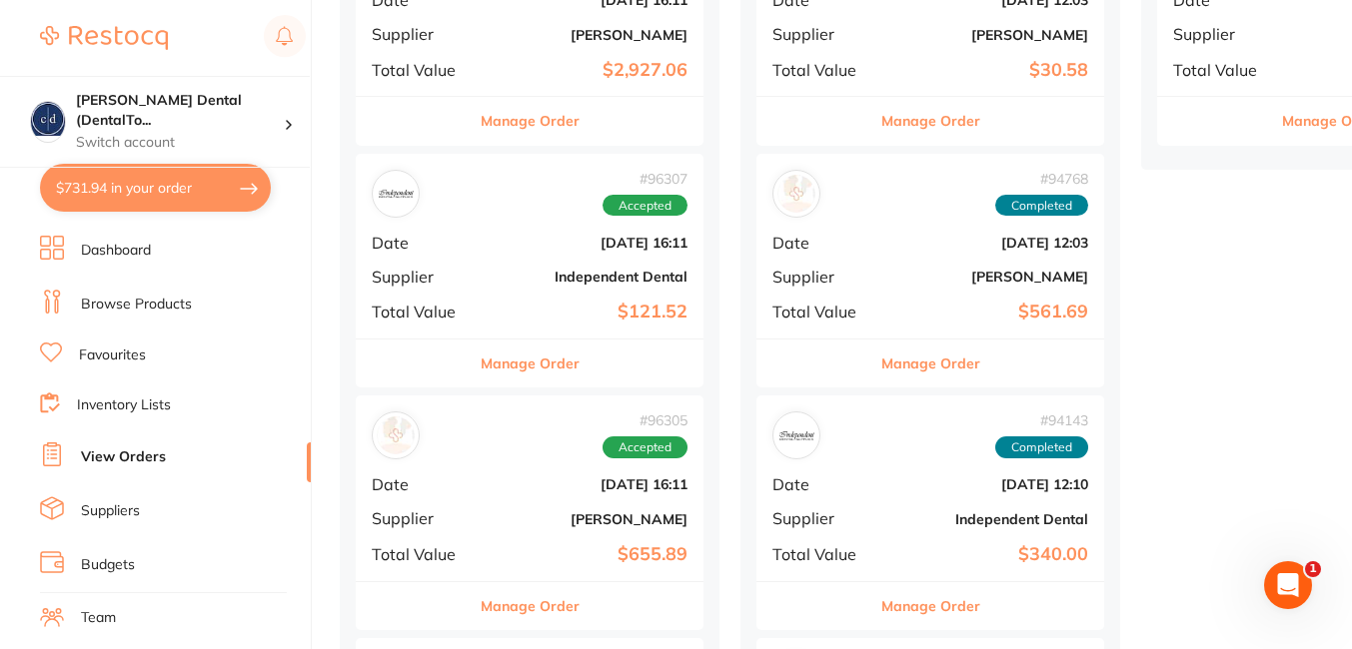
click at [489, 257] on div "# 96307 Accepted Date [DATE] 16:11 Supplier Independent Dental Total Value $121…" at bounding box center [530, 246] width 348 height 185
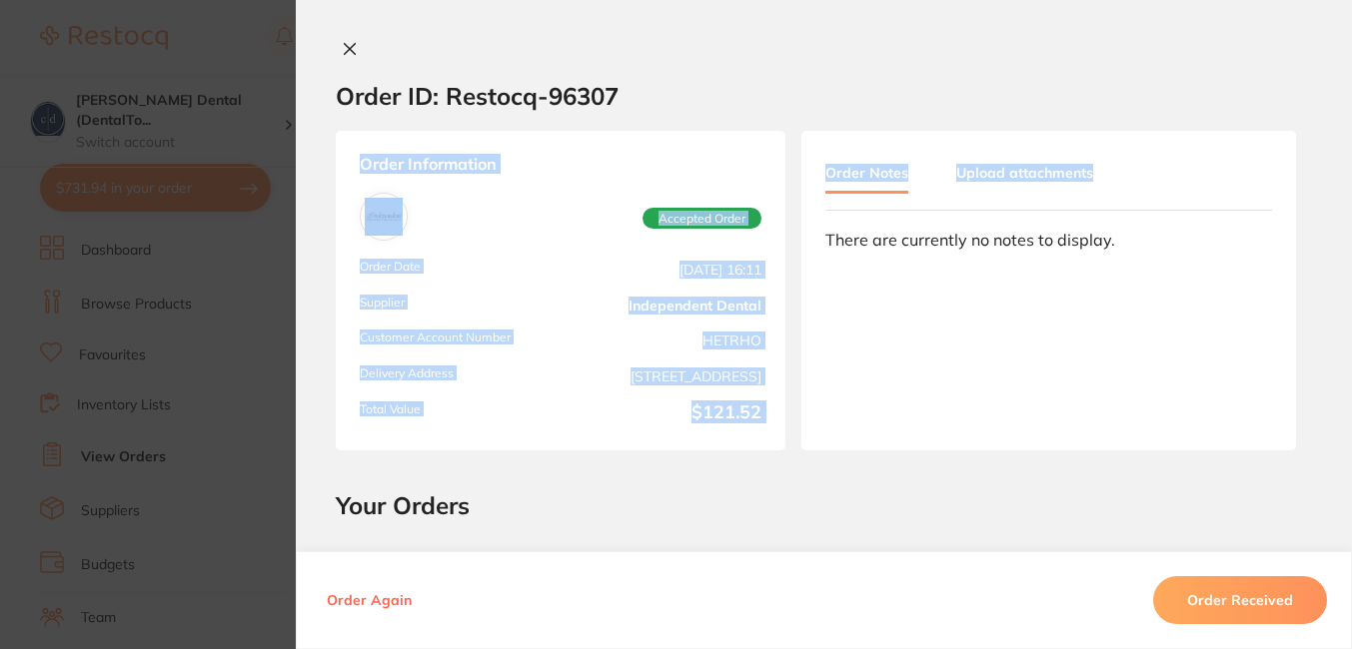
drag, startPoint x: 1346, startPoint y: 99, endPoint x: 1343, endPoint y: 196, distance: 97.0
click at [1343, 196] on div "Order ID: Restocq- 96307 Order Information Accepted Order Order Date [DATE] 16:…" at bounding box center [824, 345] width 1056 height 610
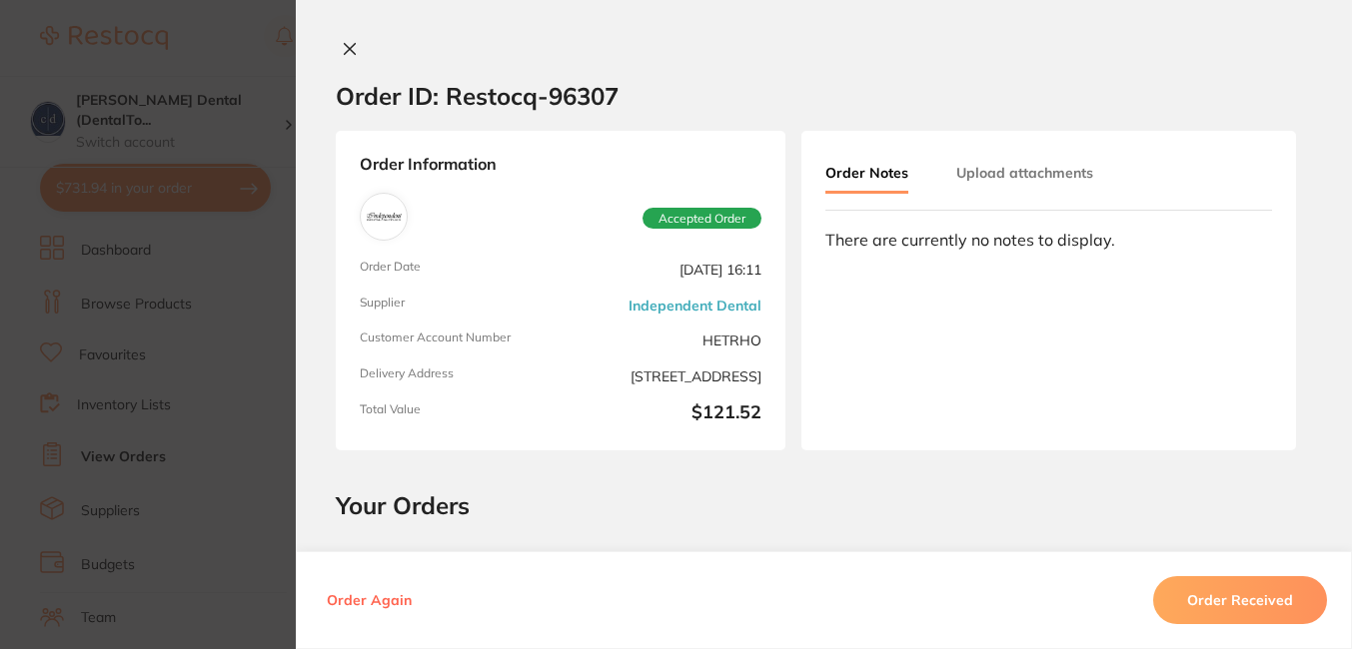
click at [889, 21] on div "Order ID: Restocq- 96307 Order Information Accepted Order Order Date [DATE] 16:…" at bounding box center [824, 324] width 1056 height 649
click at [342, 41] on icon at bounding box center [350, 49] width 16 height 16
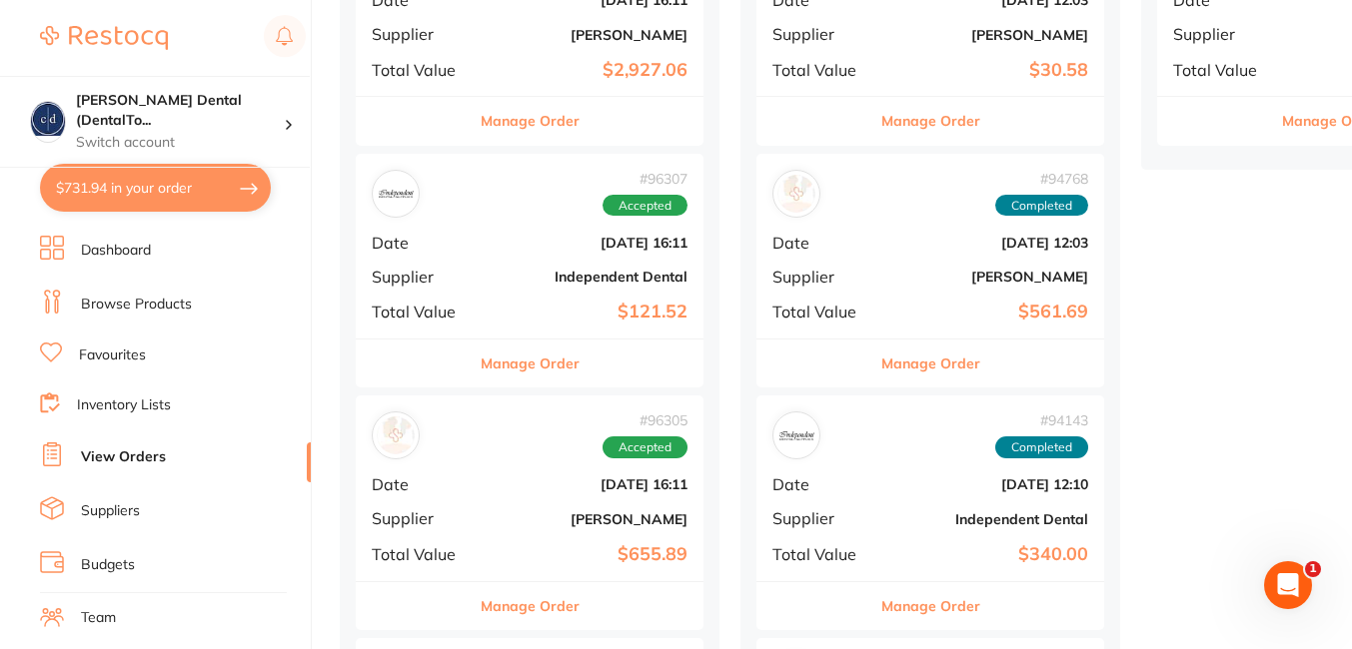
click at [907, 447] on div "# 94143 Completed" at bounding box center [930, 436] width 316 height 48
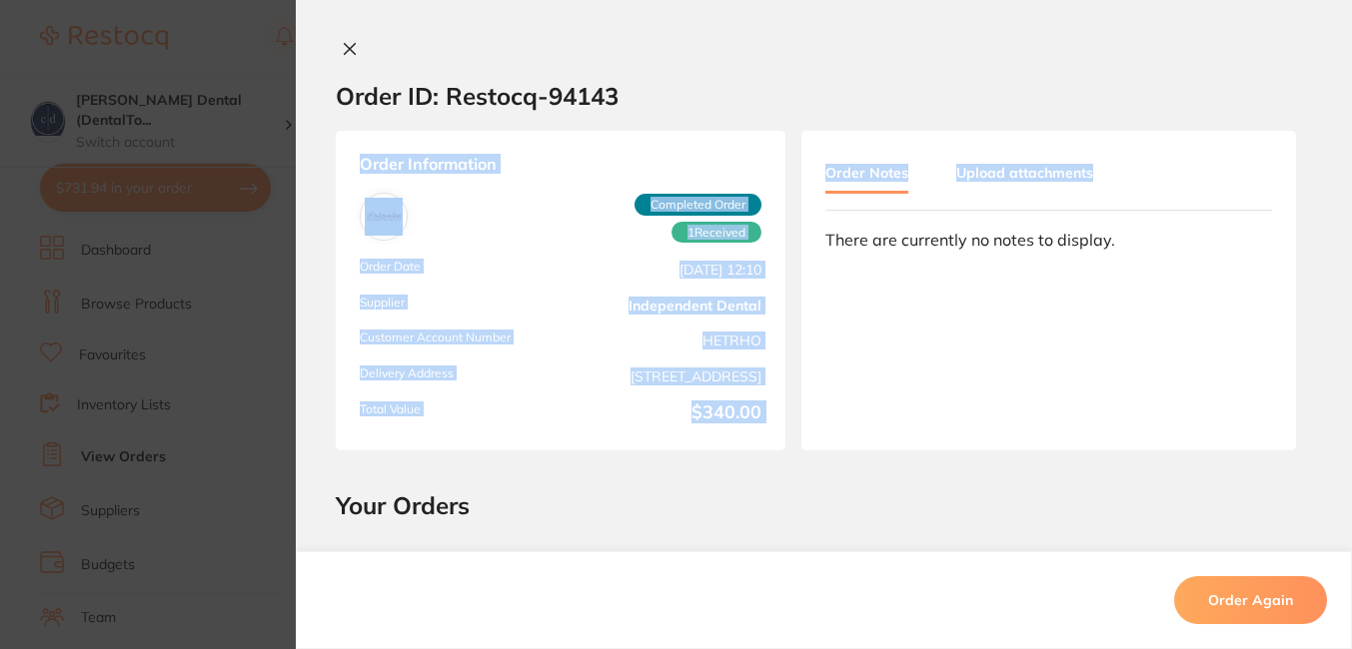
drag, startPoint x: 1346, startPoint y: 112, endPoint x: 1345, endPoint y: 163, distance: 51.0
click at [1345, 163] on div "Order ID: Restocq- 94143 Order Information 1 Received Completed Order Order Dat…" at bounding box center [824, 345] width 1056 height 610
click at [342, 46] on icon at bounding box center [350, 49] width 16 height 16
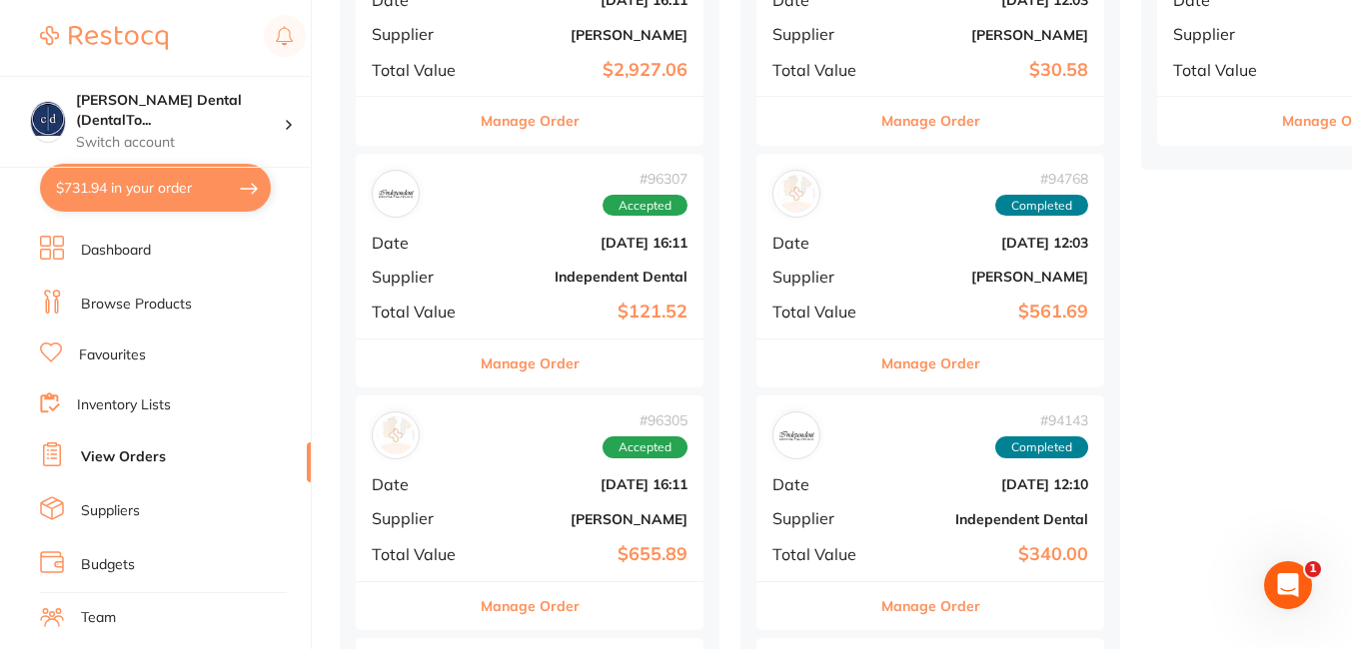
scroll to position [43, 0]
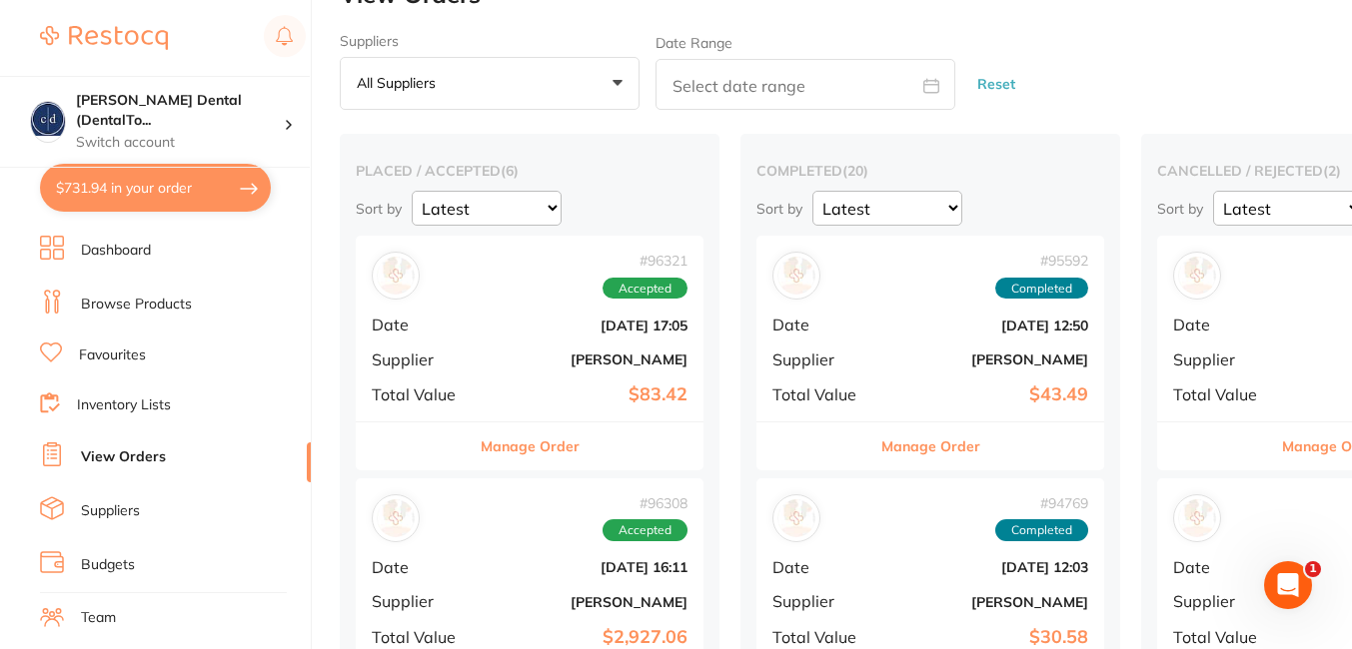
click at [116, 248] on link "Dashboard" at bounding box center [116, 251] width 70 height 20
